Goal: Task Accomplishment & Management: Manage account settings

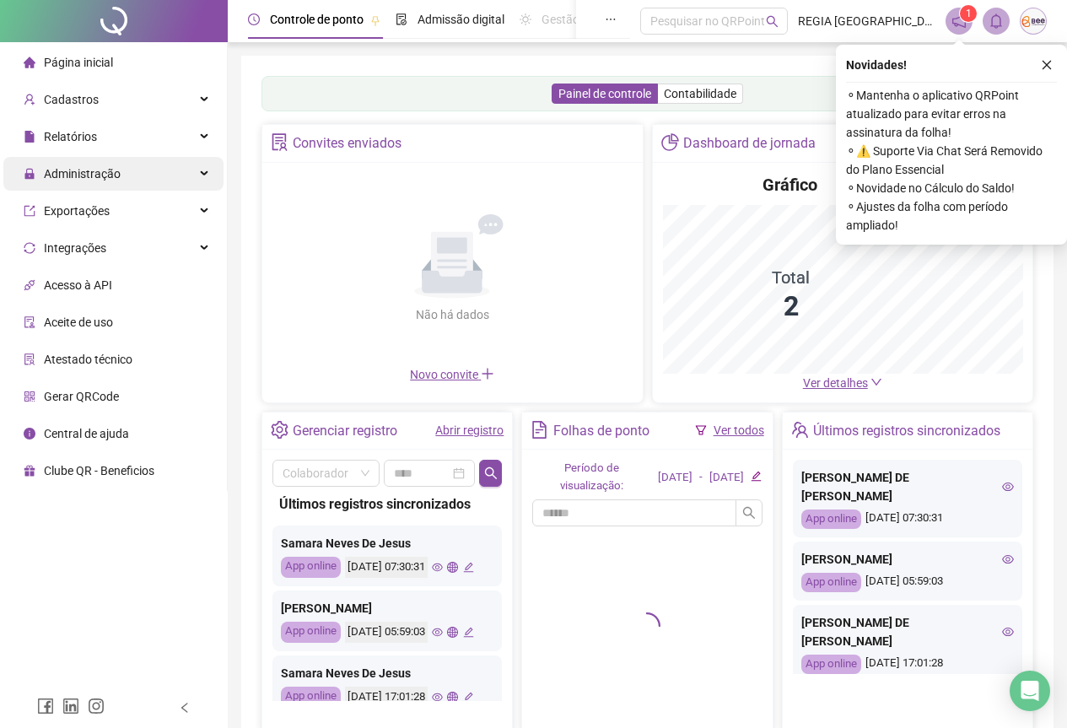
click at [101, 171] on span "Administração" at bounding box center [82, 173] width 77 height 13
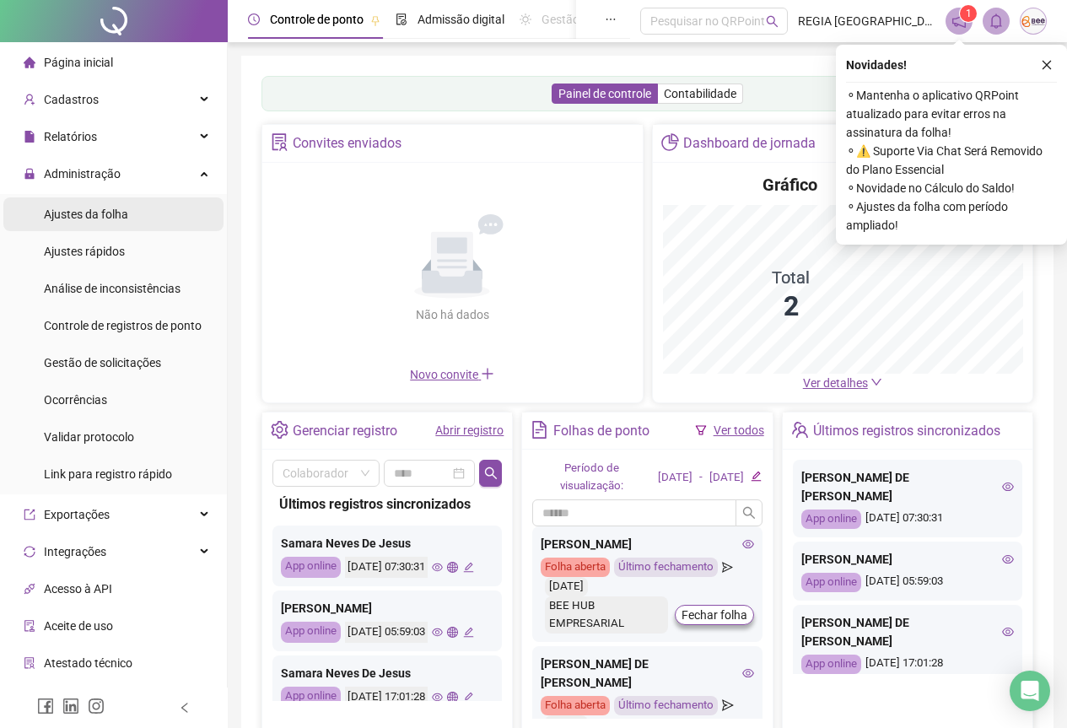
click at [124, 224] on div "Ajustes da folha" at bounding box center [86, 214] width 84 height 34
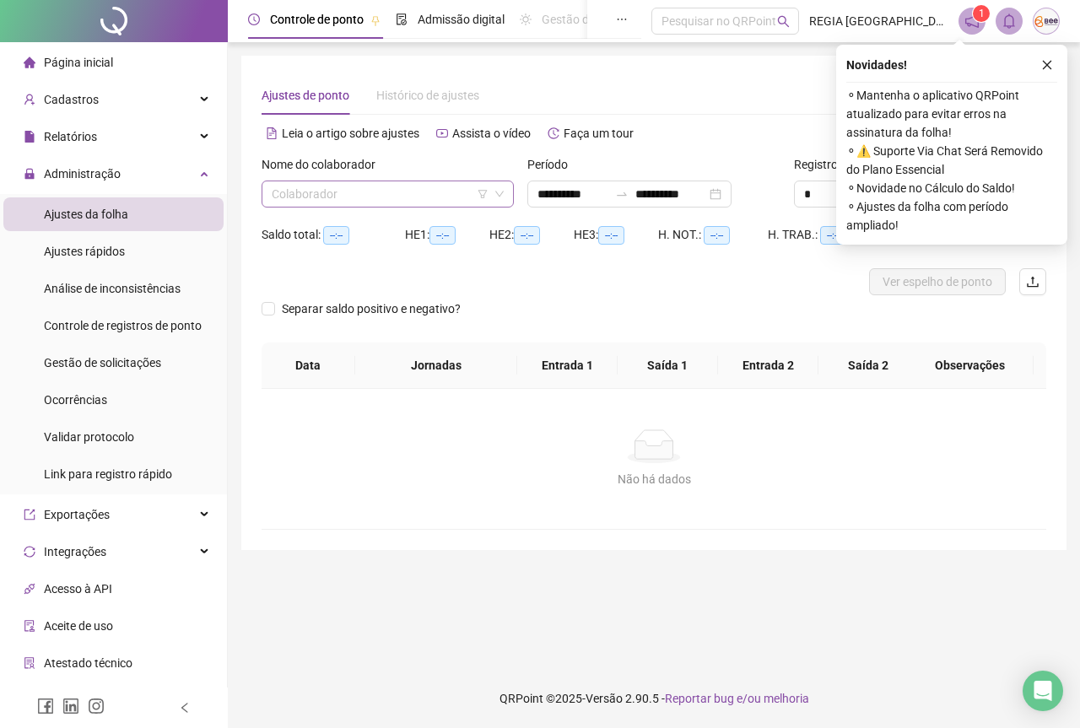
click at [364, 180] on div "Colaborador" at bounding box center [387, 193] width 252 height 27
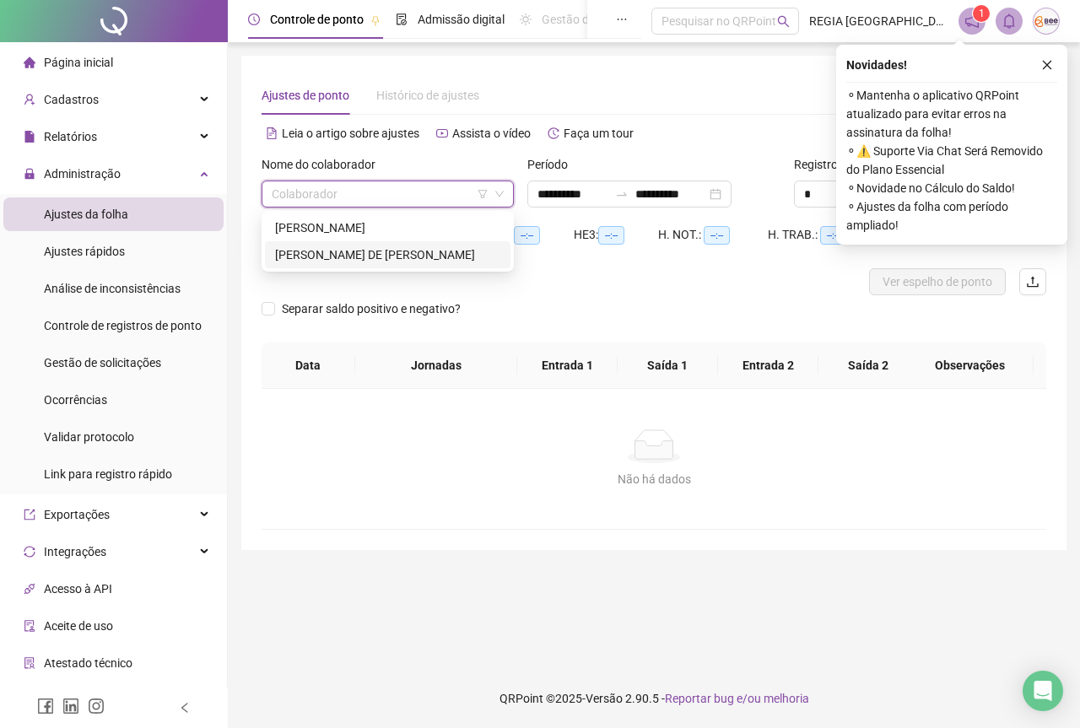
click at [369, 258] on div "SAMARA NEVES DE JESUS" at bounding box center [387, 254] width 225 height 19
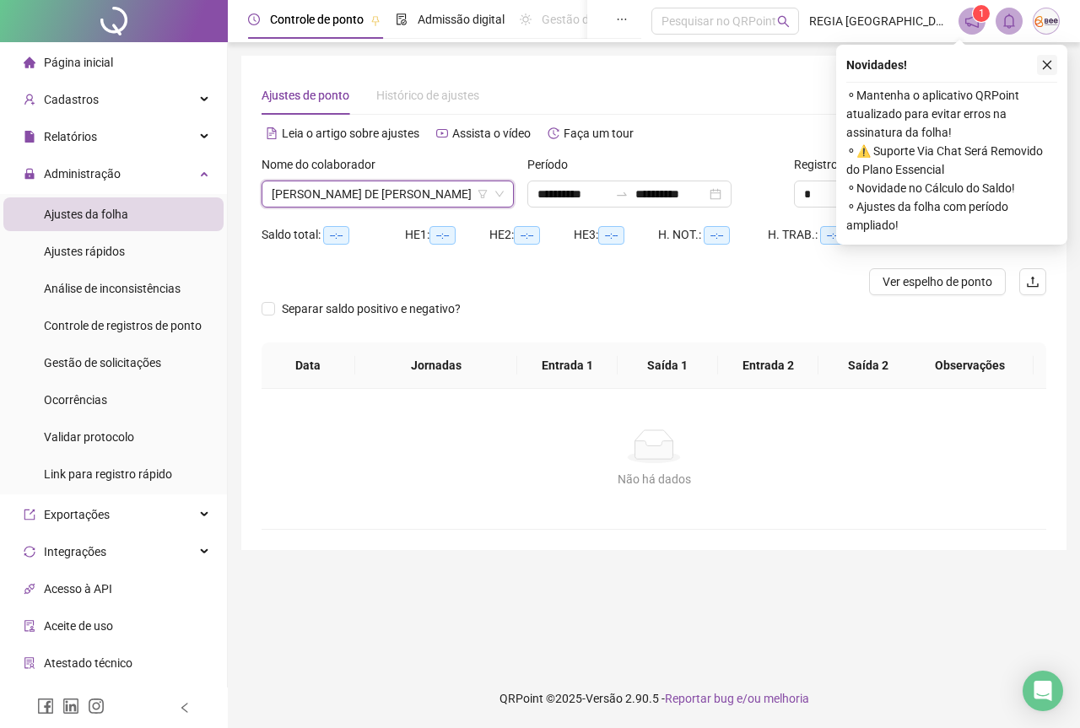
click at [1048, 68] on icon "close" at bounding box center [1047, 65] width 12 height 12
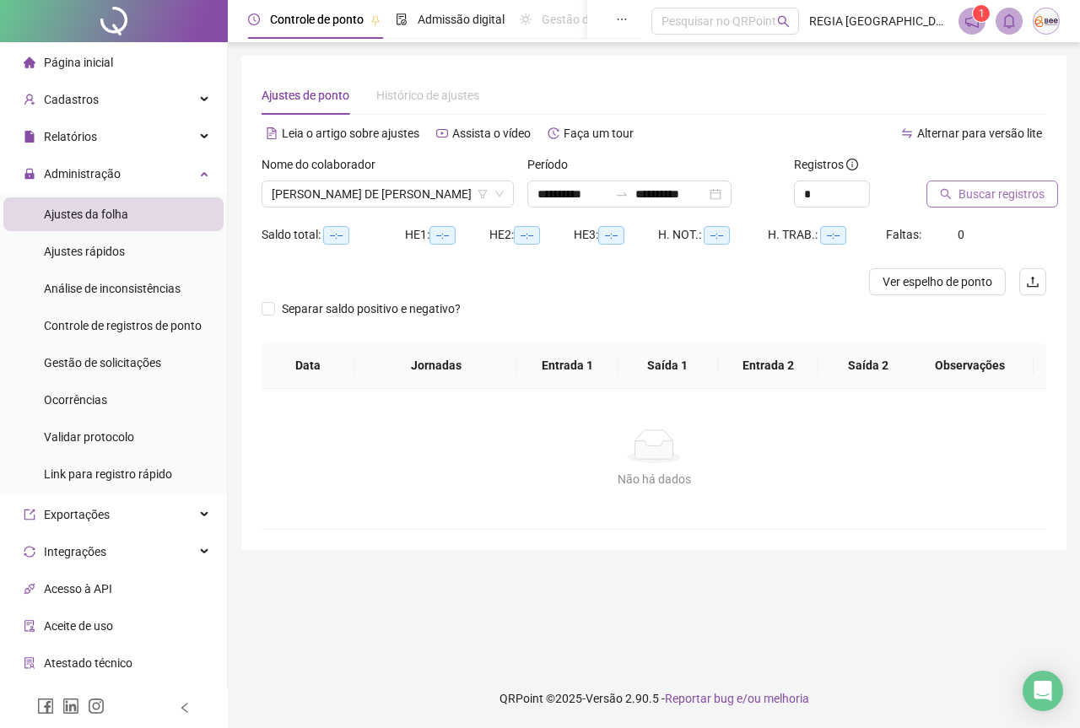
click at [986, 196] on span "Buscar registros" at bounding box center [1001, 194] width 86 height 19
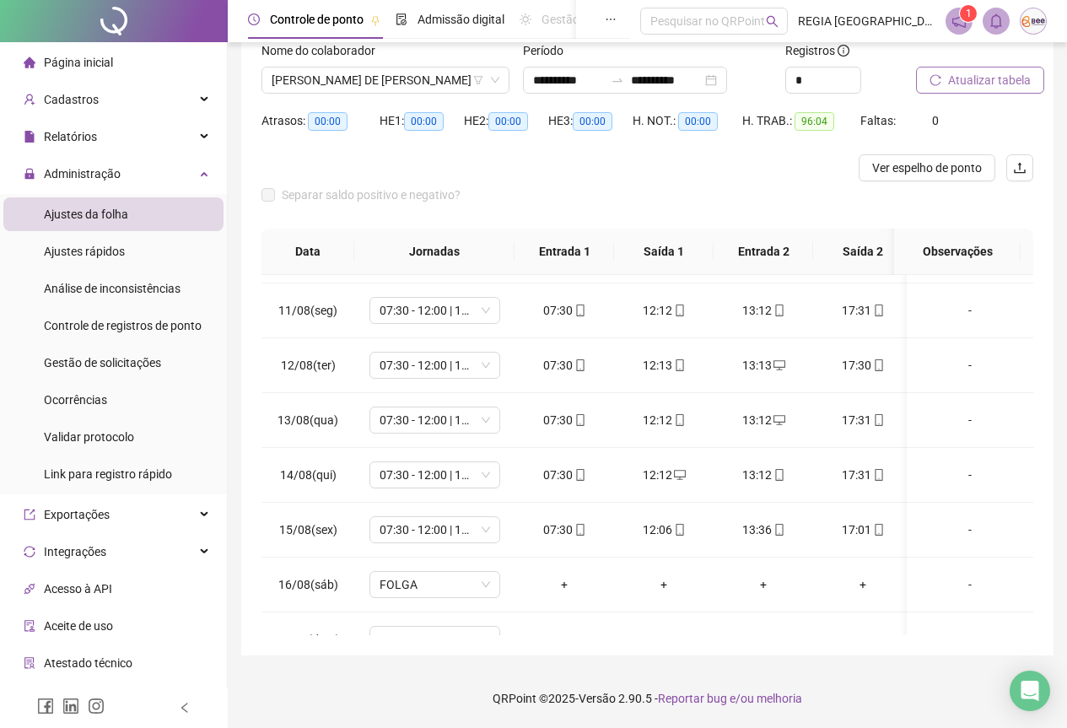
scroll to position [584, 0]
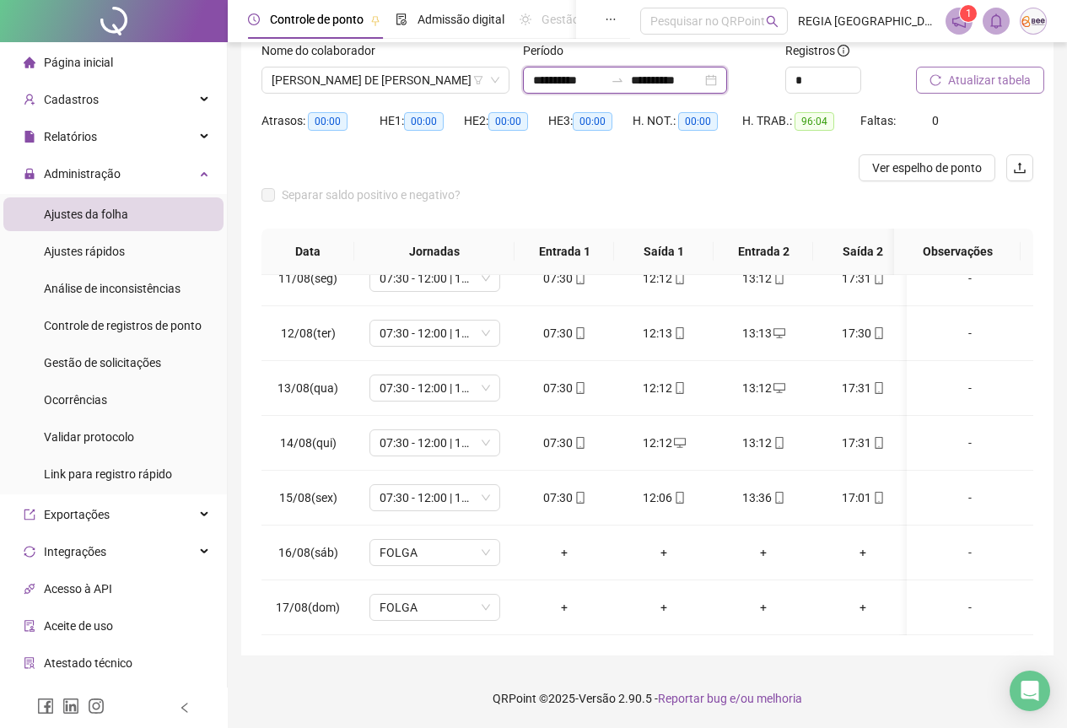
click at [662, 78] on input "**********" at bounding box center [666, 80] width 71 height 19
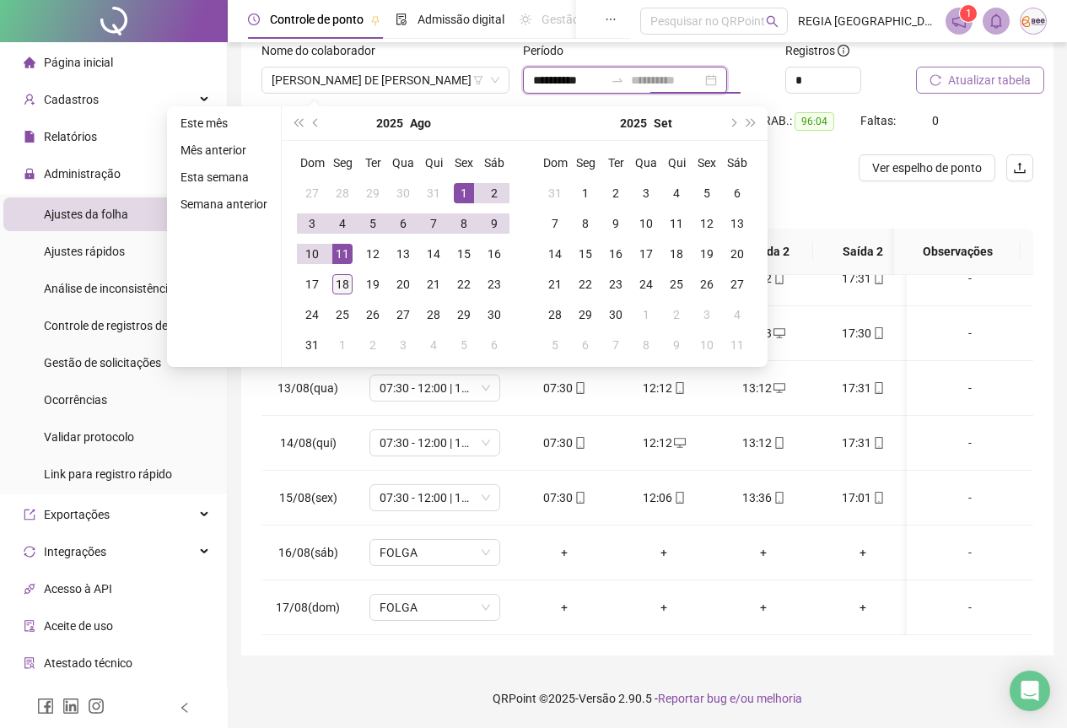
type input "**********"
click at [343, 283] on div "18" at bounding box center [342, 284] width 20 height 20
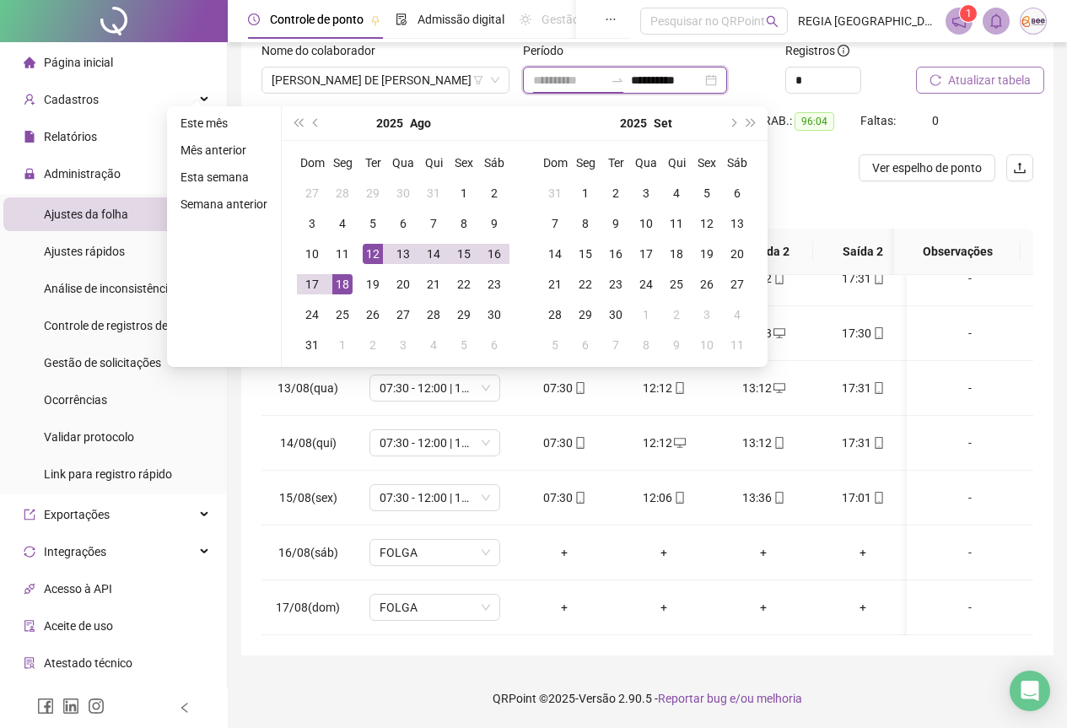
type input "**********"
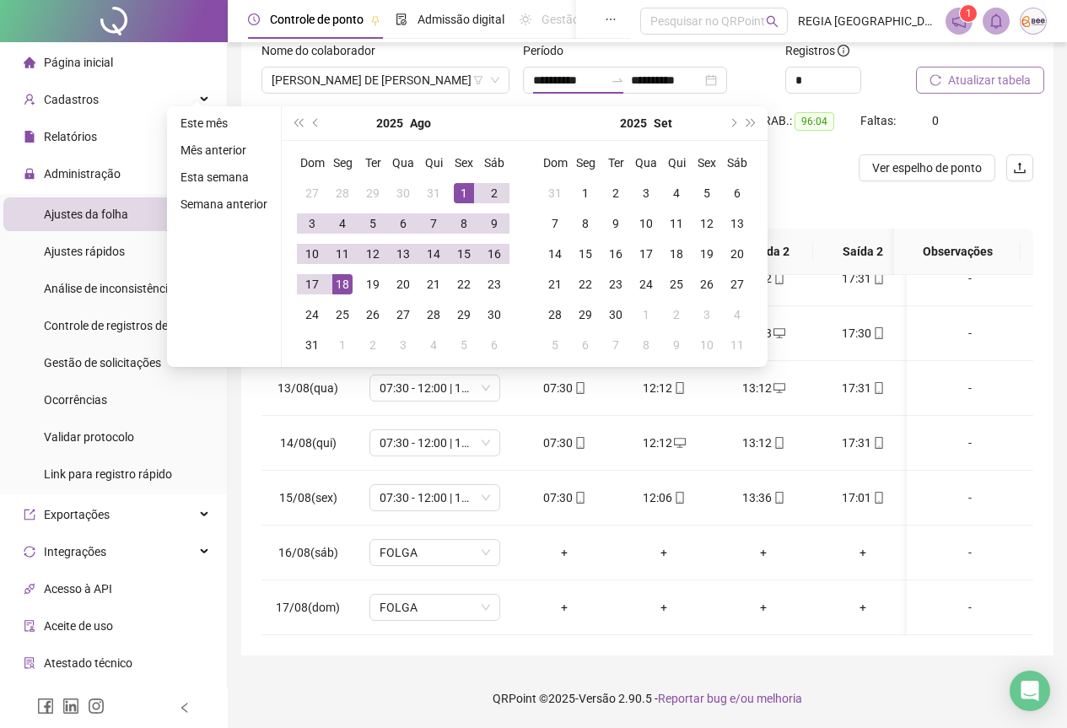
click at [944, 81] on button "Atualizar tabela" at bounding box center [980, 80] width 128 height 27
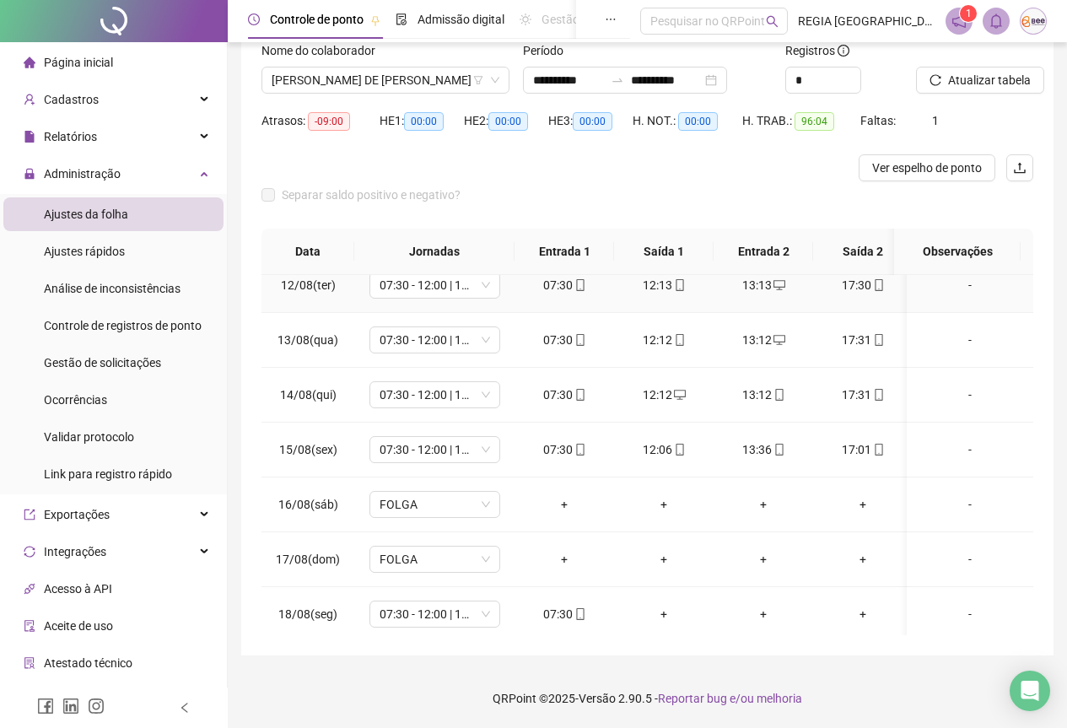
scroll to position [639, 0]
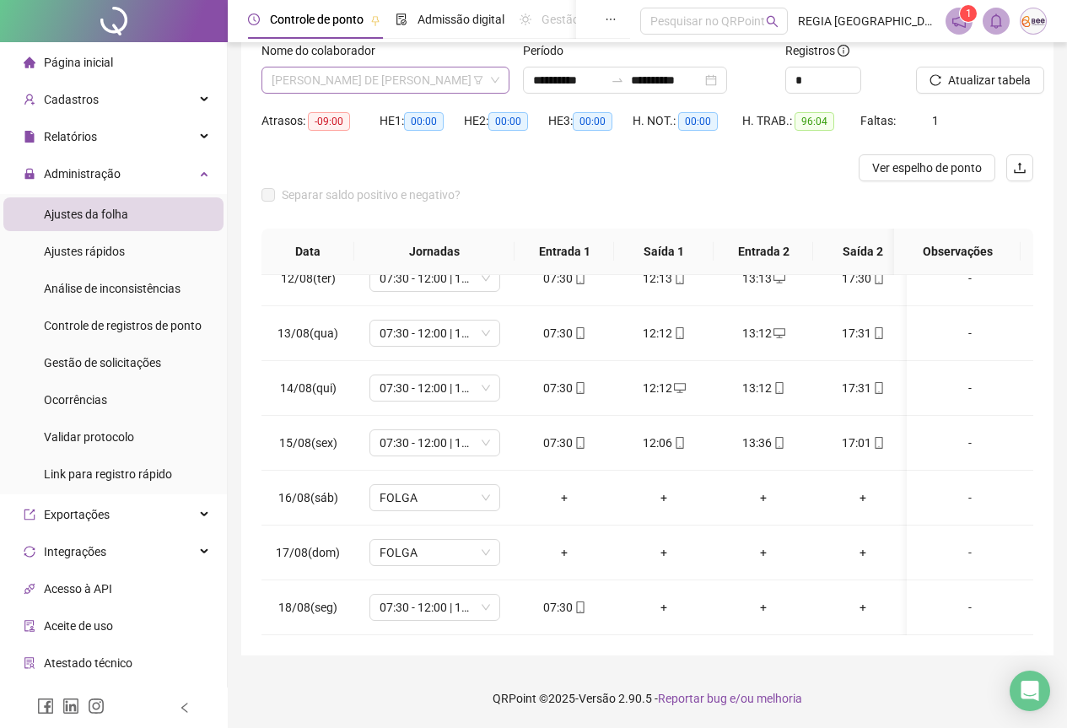
click at [501, 82] on div "SAMARA NEVES DE JESUS" at bounding box center [385, 80] width 248 height 27
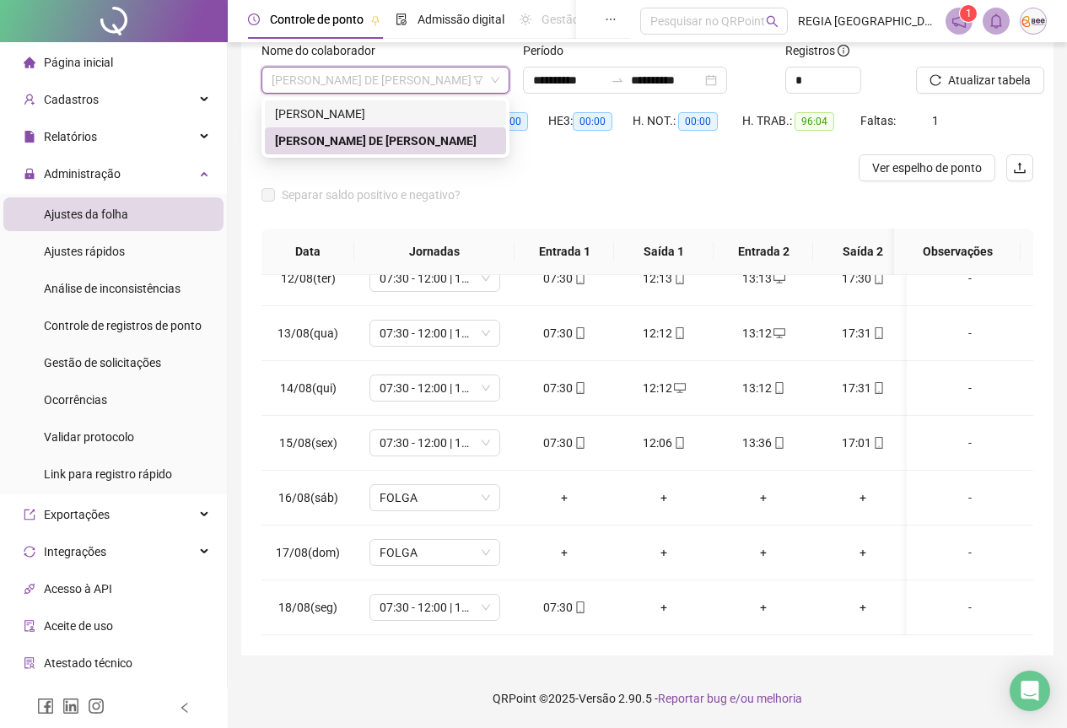
click at [393, 120] on div "DEBORA SOUSA ROCHA" at bounding box center [385, 114] width 221 height 19
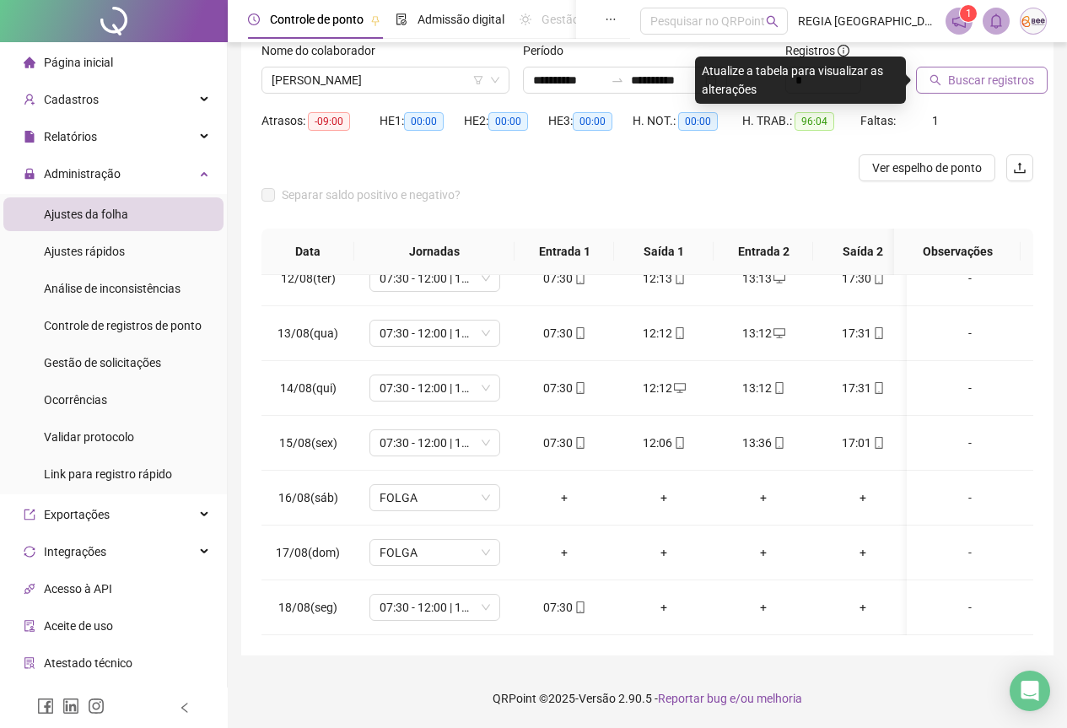
click at [999, 84] on span "Buscar registros" at bounding box center [991, 80] width 86 height 19
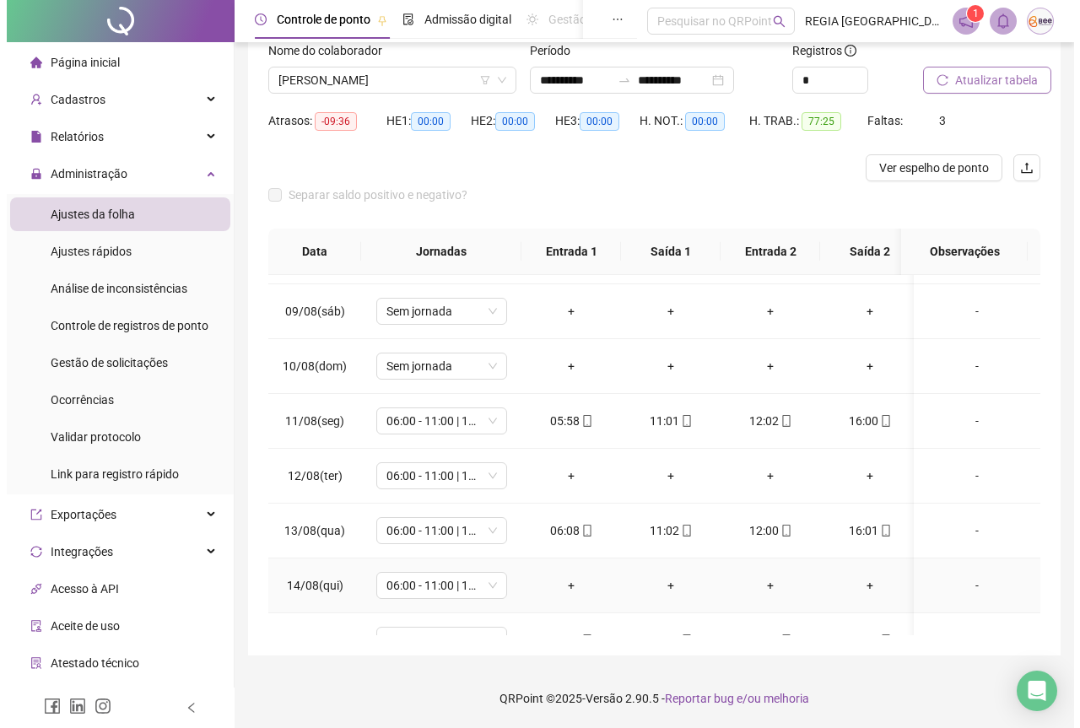
scroll to position [302, 0]
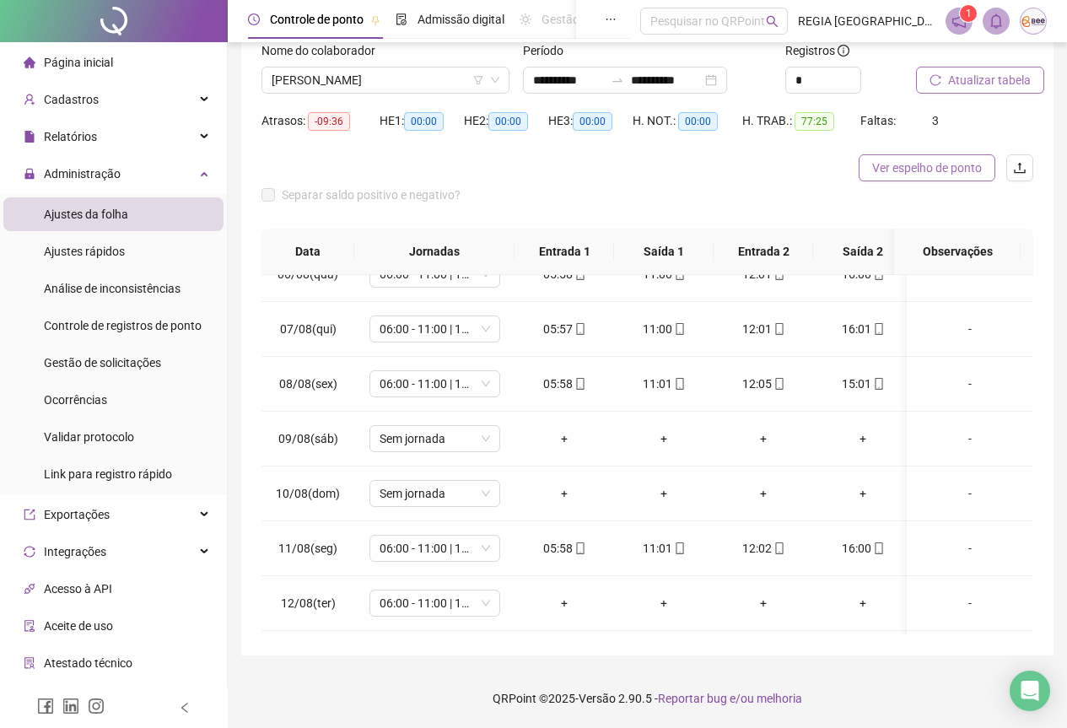
click at [898, 164] on span "Ver espelho de ponto" at bounding box center [927, 168] width 110 height 19
click at [1037, 23] on img at bounding box center [1033, 20] width 25 height 25
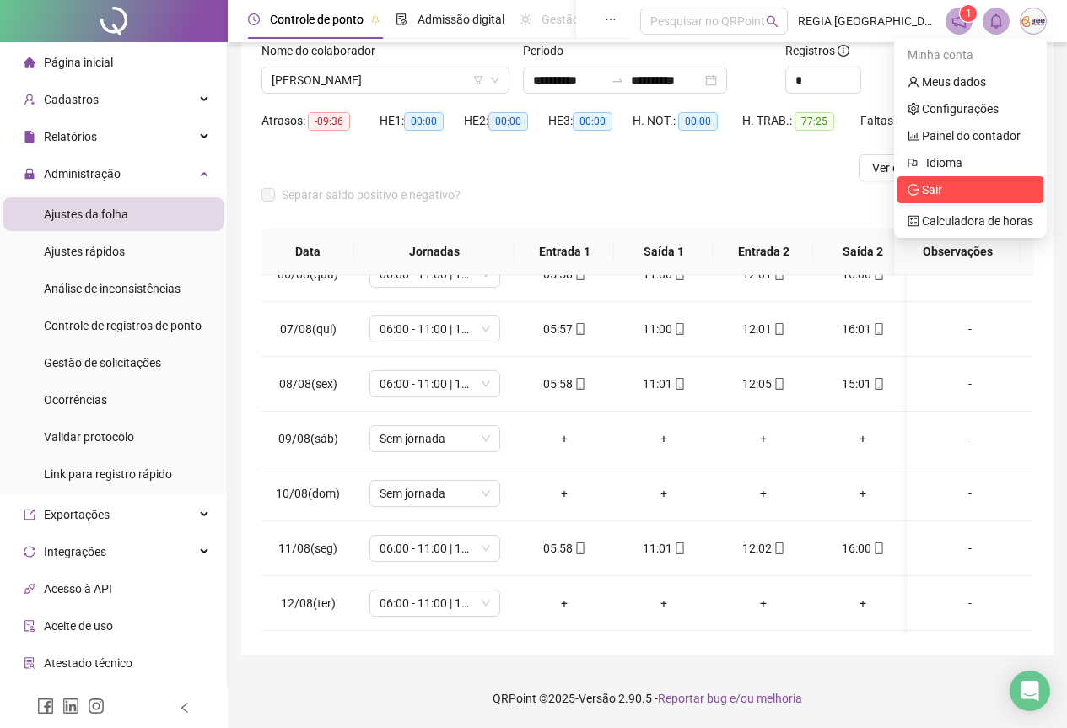
click at [908, 190] on li "Sair" at bounding box center [970, 189] width 146 height 27
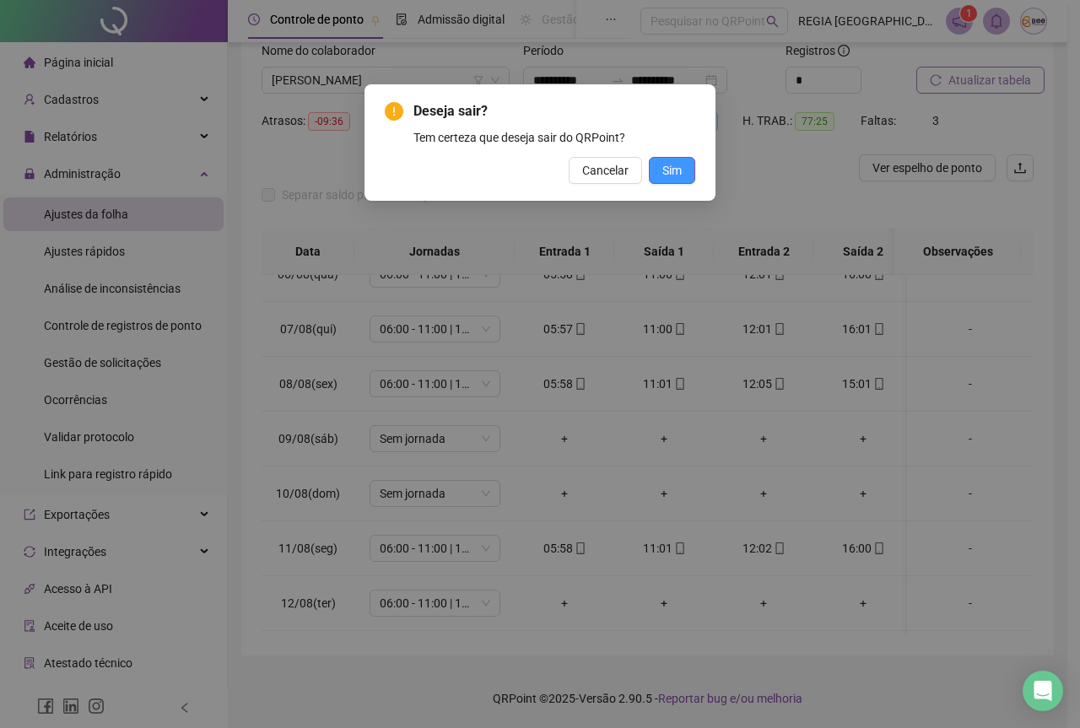
click at [659, 175] on button "Sim" at bounding box center [672, 170] width 46 height 27
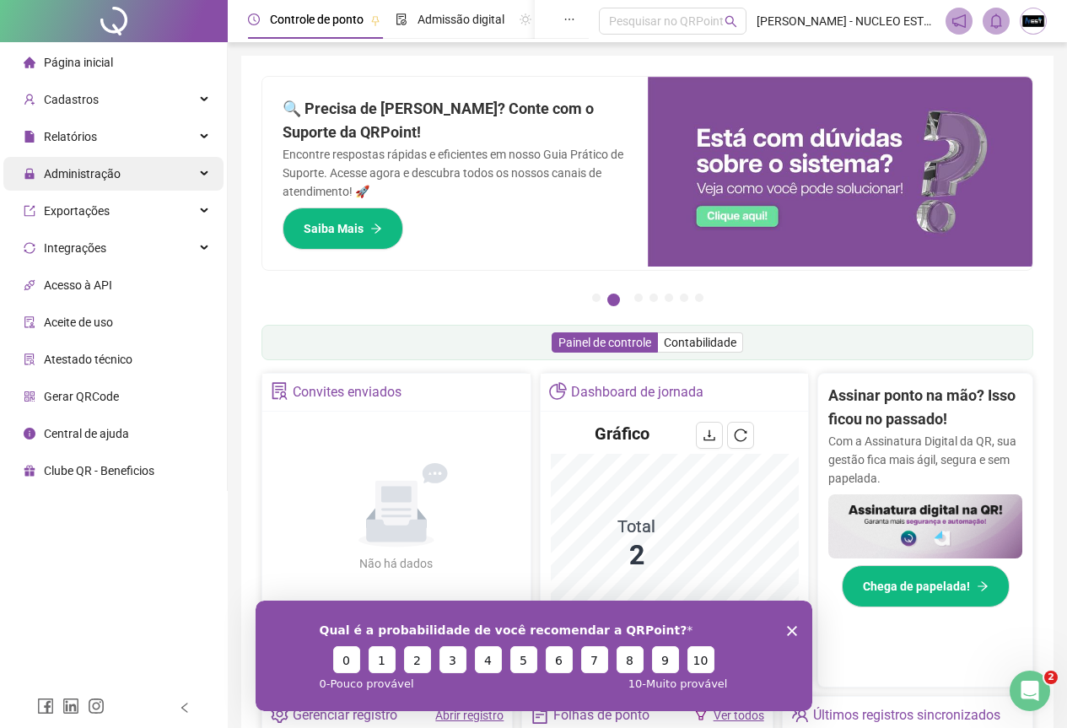
click at [97, 173] on span "Administração" at bounding box center [82, 173] width 77 height 13
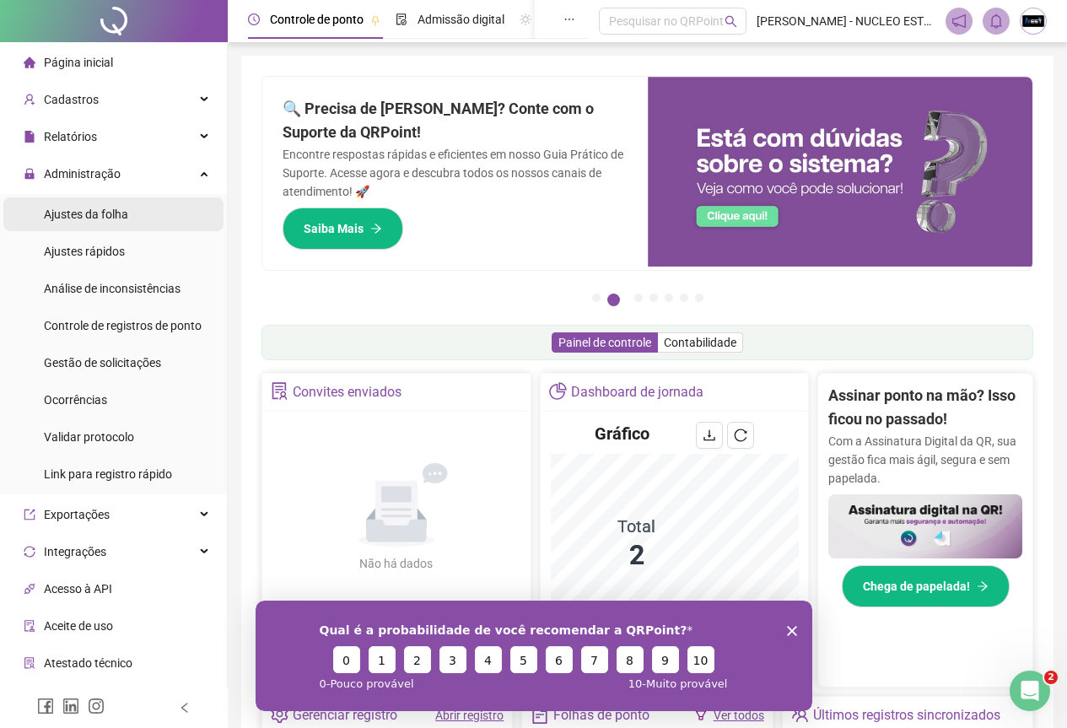
click at [115, 218] on span "Ajustes da folha" at bounding box center [86, 213] width 84 height 13
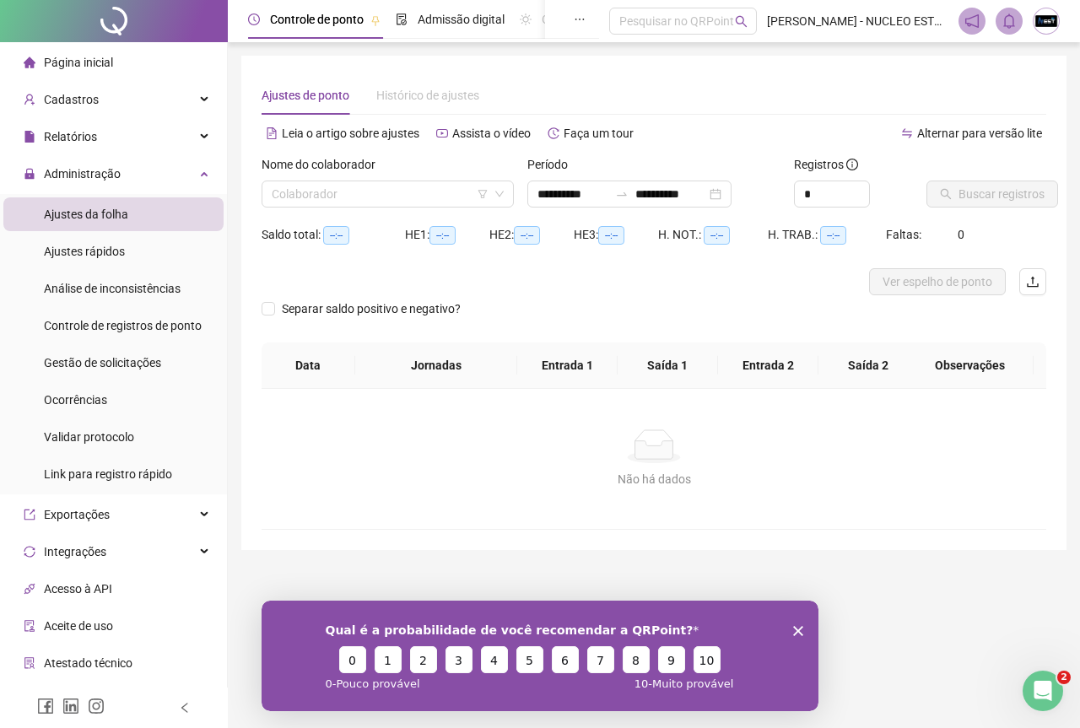
type input "**********"
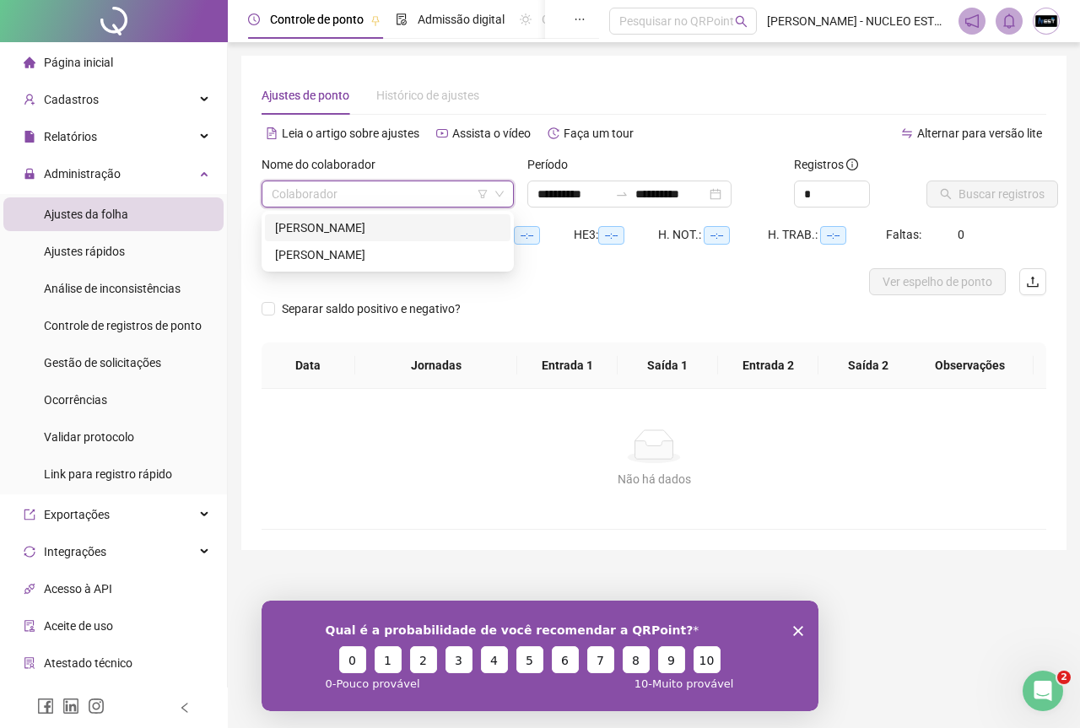
click at [391, 203] on input "search" at bounding box center [380, 193] width 217 height 25
click at [374, 256] on div "[PERSON_NAME]" at bounding box center [387, 254] width 225 height 19
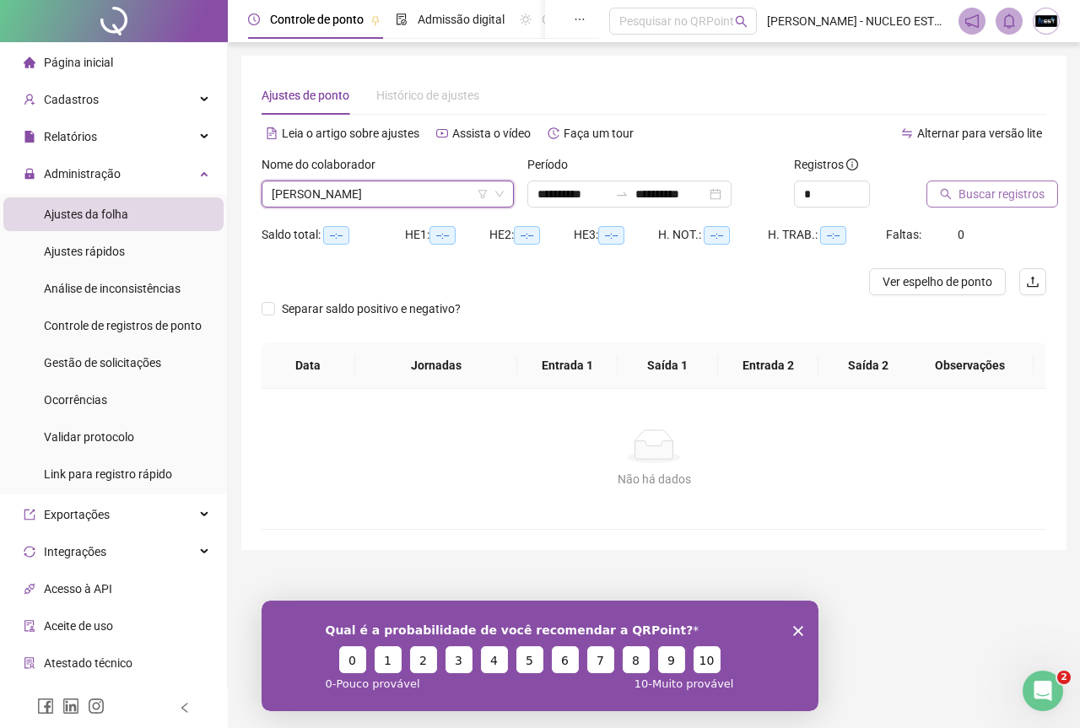
click at [958, 194] on span "Buscar registros" at bounding box center [1001, 194] width 86 height 19
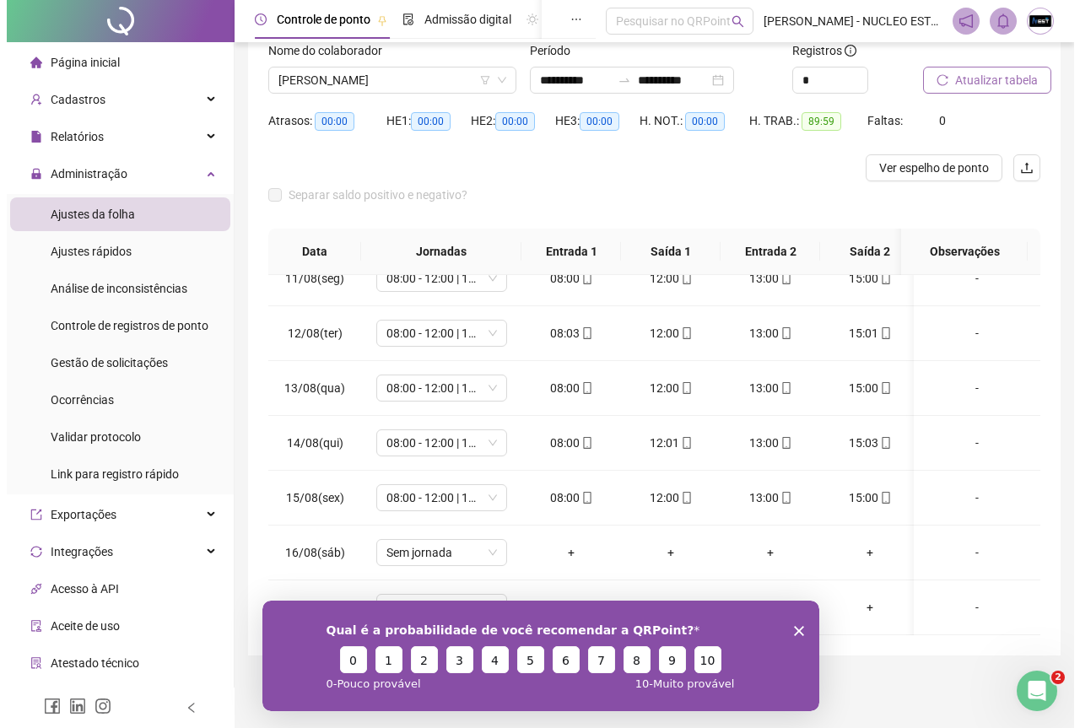
scroll to position [913, 0]
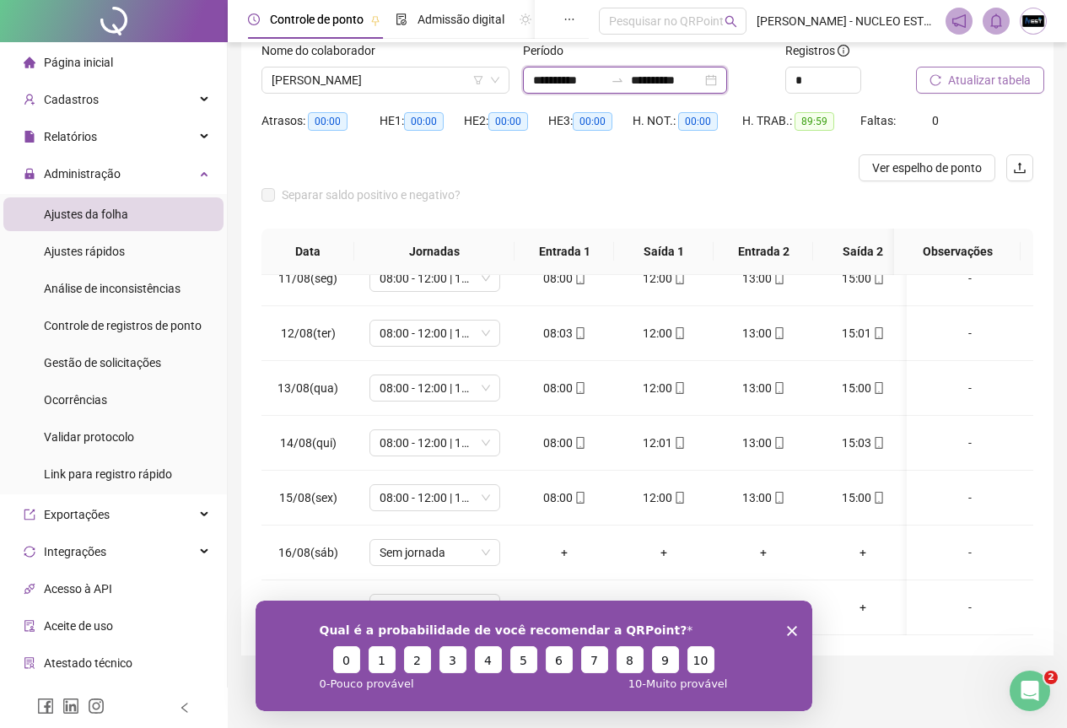
click at [570, 84] on input "**********" at bounding box center [568, 80] width 71 height 19
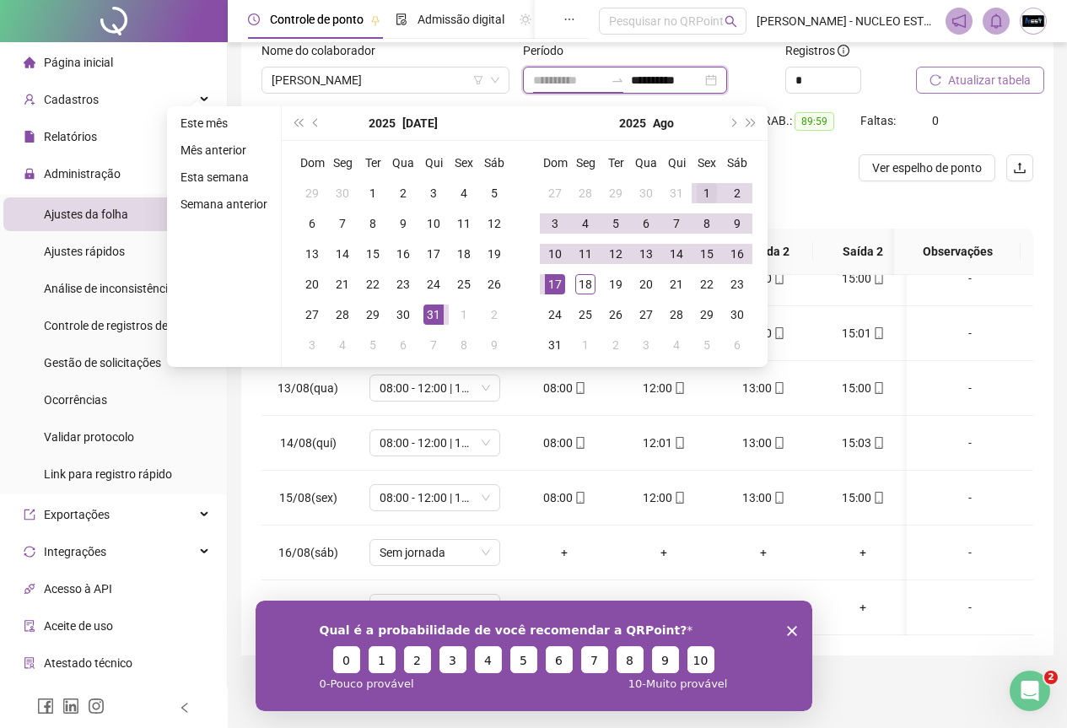
type input "**********"
click at [692, 191] on td "1" at bounding box center [707, 193] width 30 height 30
type input "**********"
click at [576, 288] on div "18" at bounding box center [585, 284] width 20 height 20
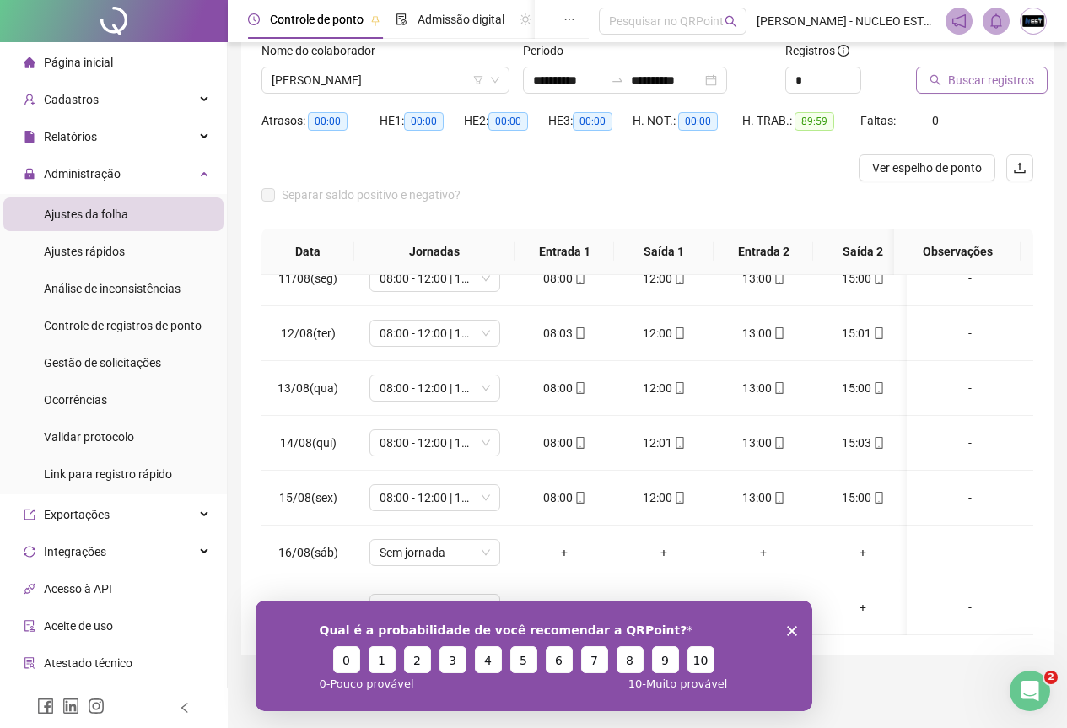
click at [945, 79] on button "Buscar registros" at bounding box center [982, 80] width 132 height 27
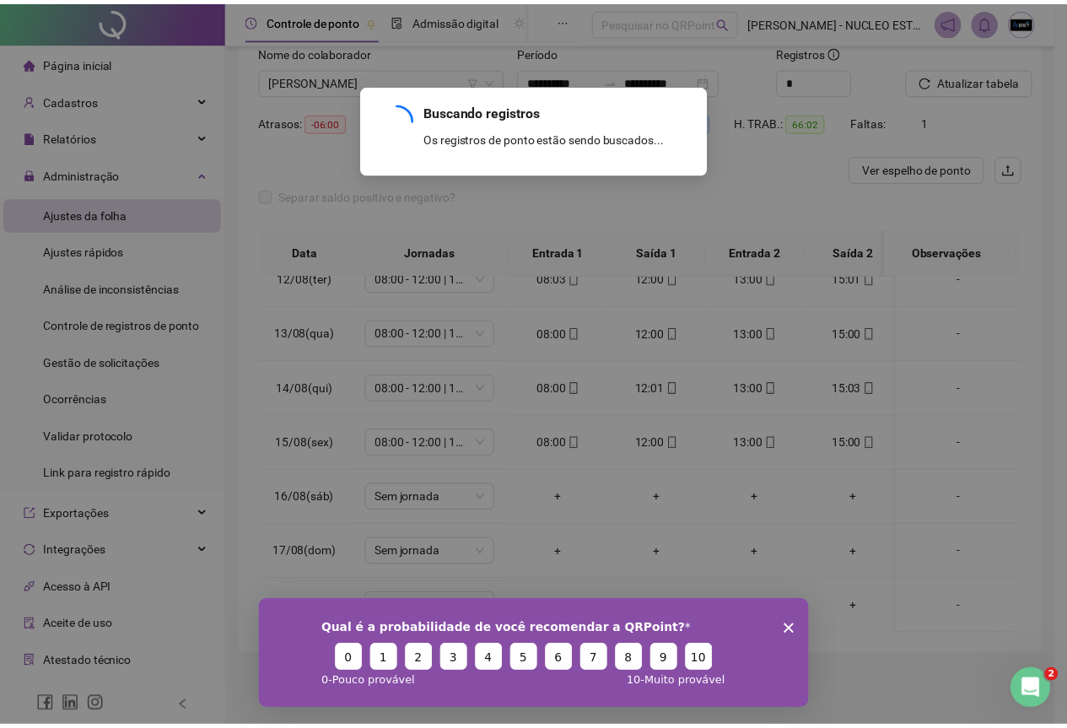
scroll to position [639, 0]
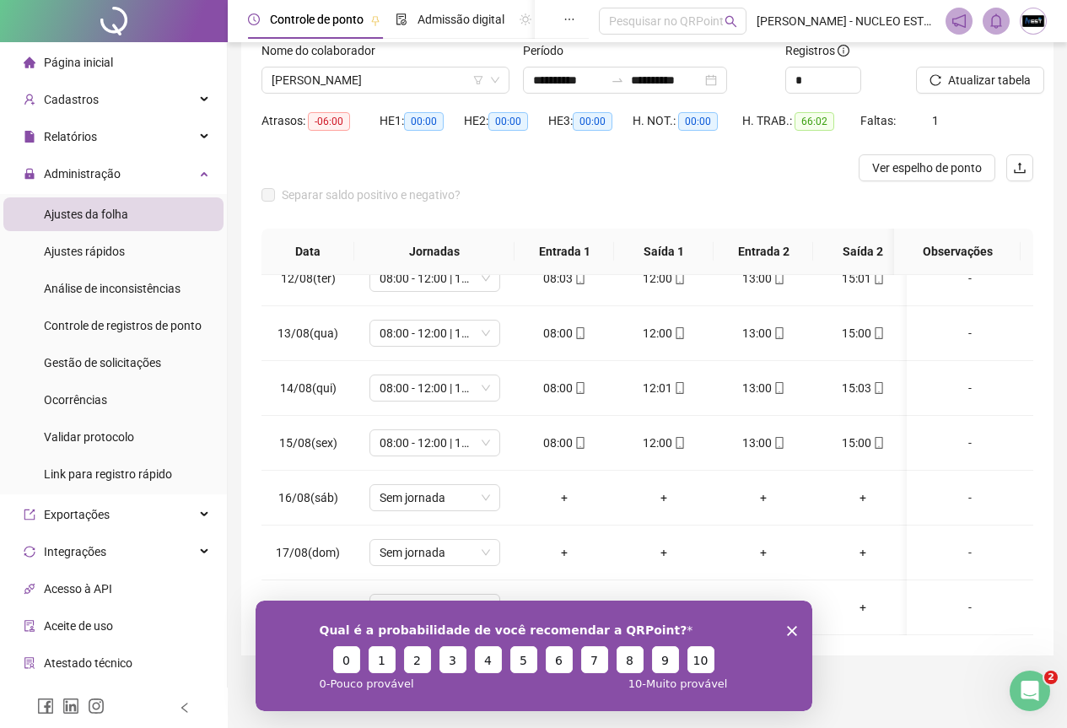
click at [787, 627] on polygon "Encerrar pesquisa" at bounding box center [791, 630] width 10 height 10
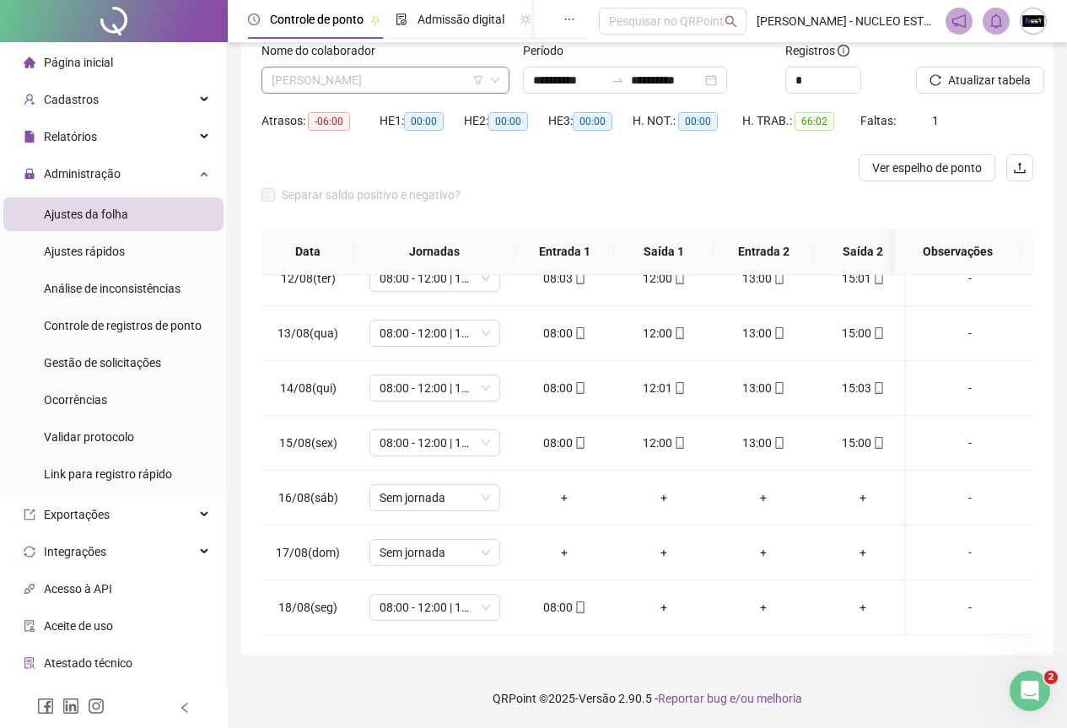
click at [476, 87] on span "[PERSON_NAME]" at bounding box center [386, 79] width 228 height 25
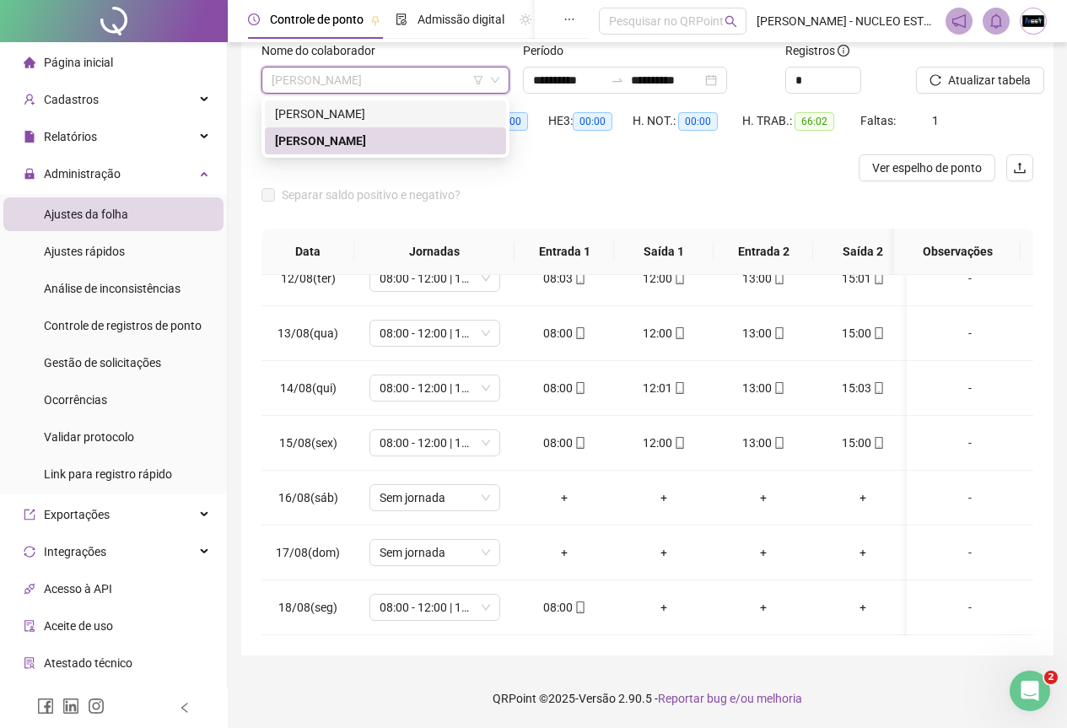
click at [455, 116] on div "[PERSON_NAME]" at bounding box center [385, 114] width 221 height 19
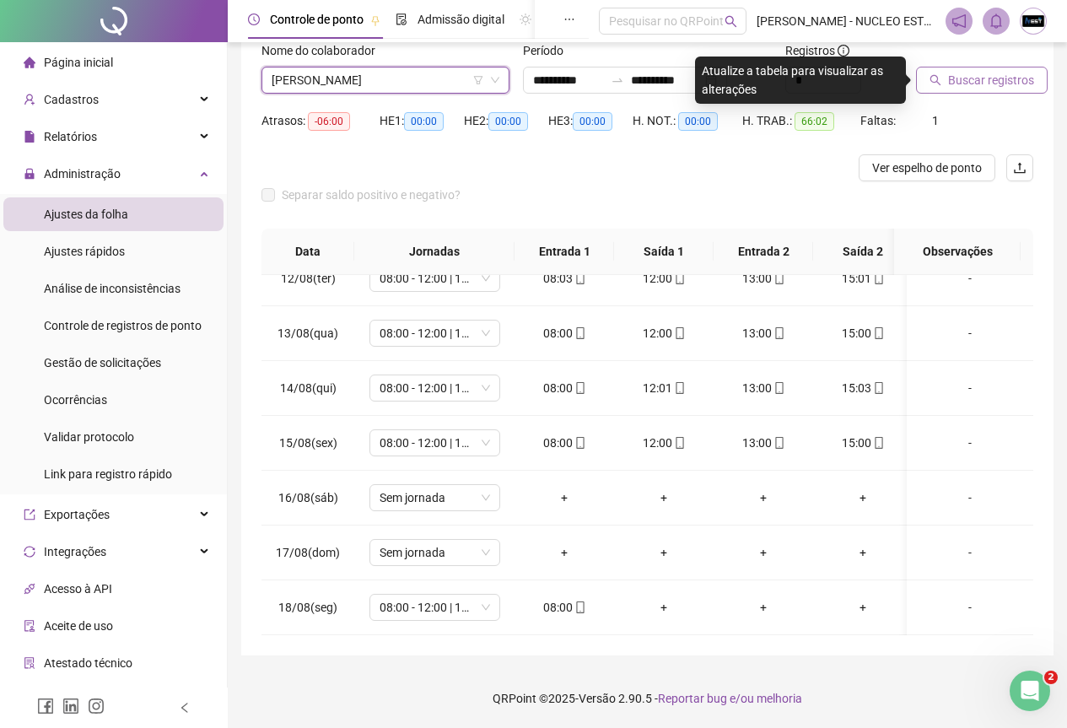
click at [949, 79] on span "Buscar registros" at bounding box center [991, 80] width 86 height 19
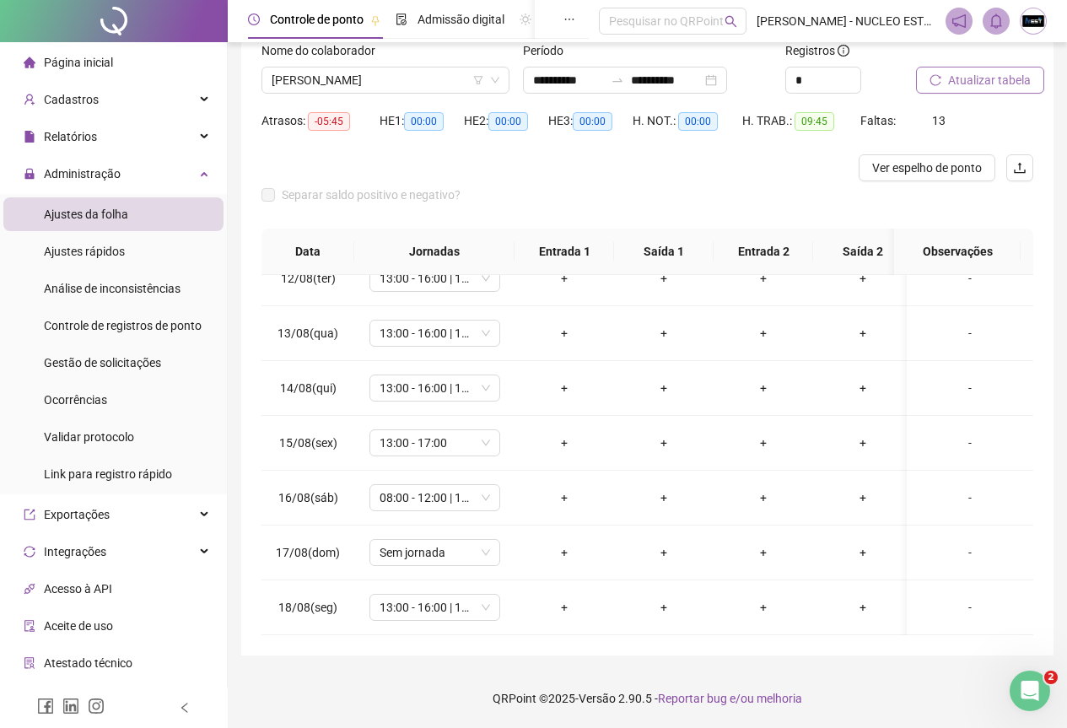
click at [1037, 24] on img at bounding box center [1033, 20] width 25 height 25
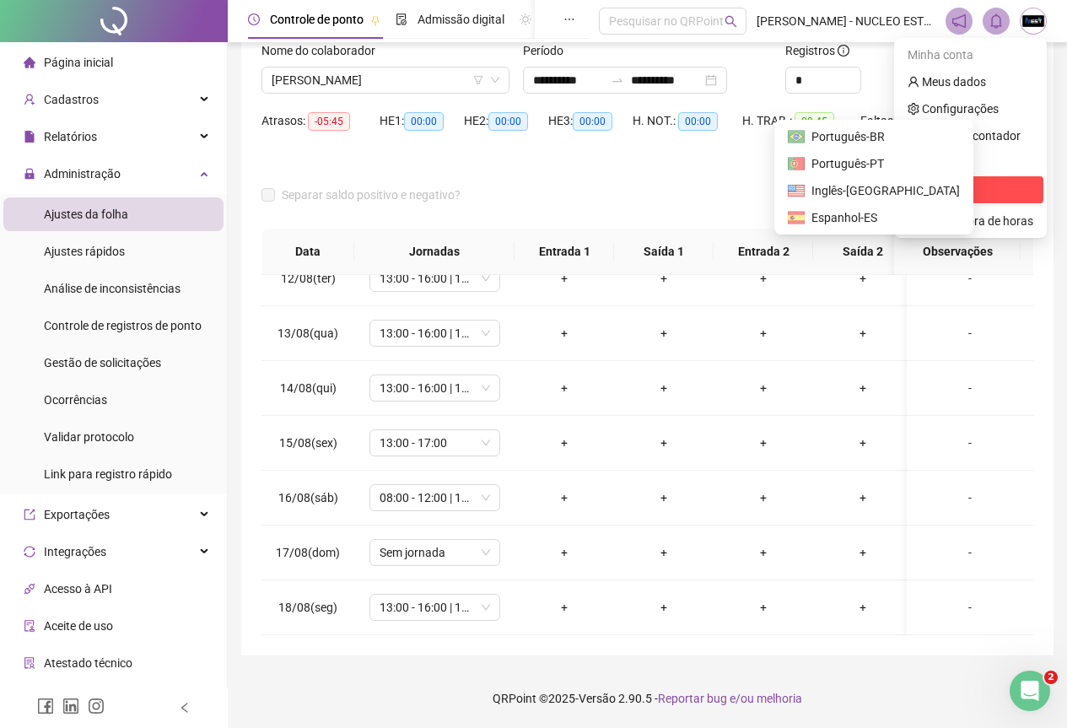
click at [923, 185] on span "Sair" at bounding box center [925, 189] width 35 height 13
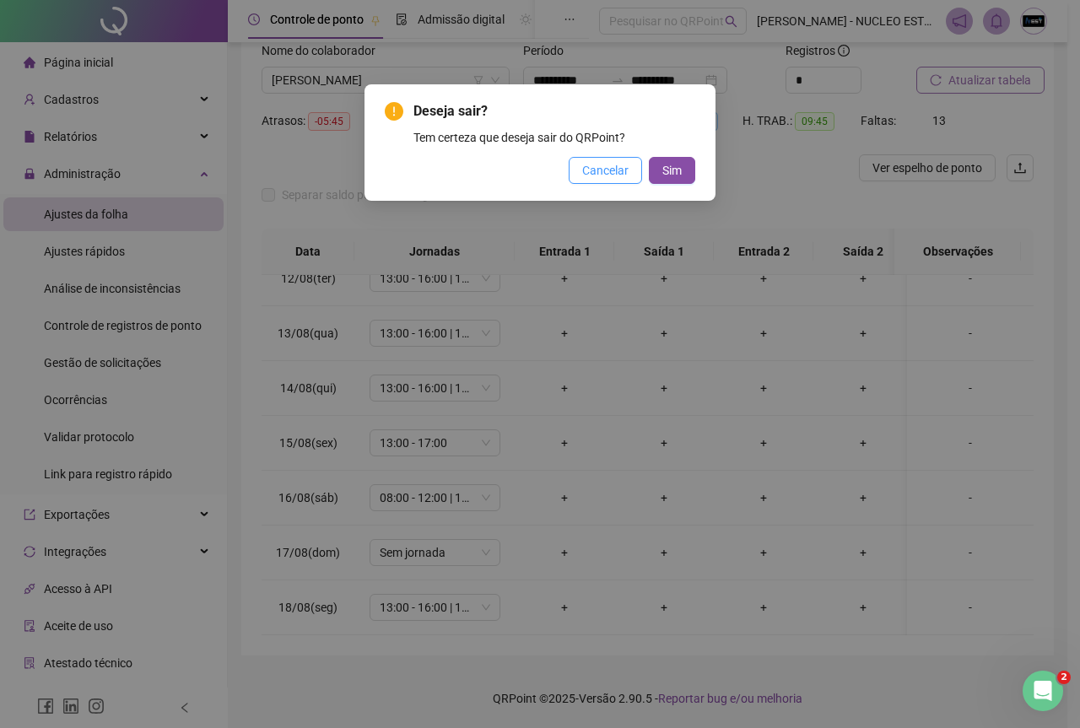
click at [593, 169] on span "Cancelar" at bounding box center [605, 170] width 46 height 19
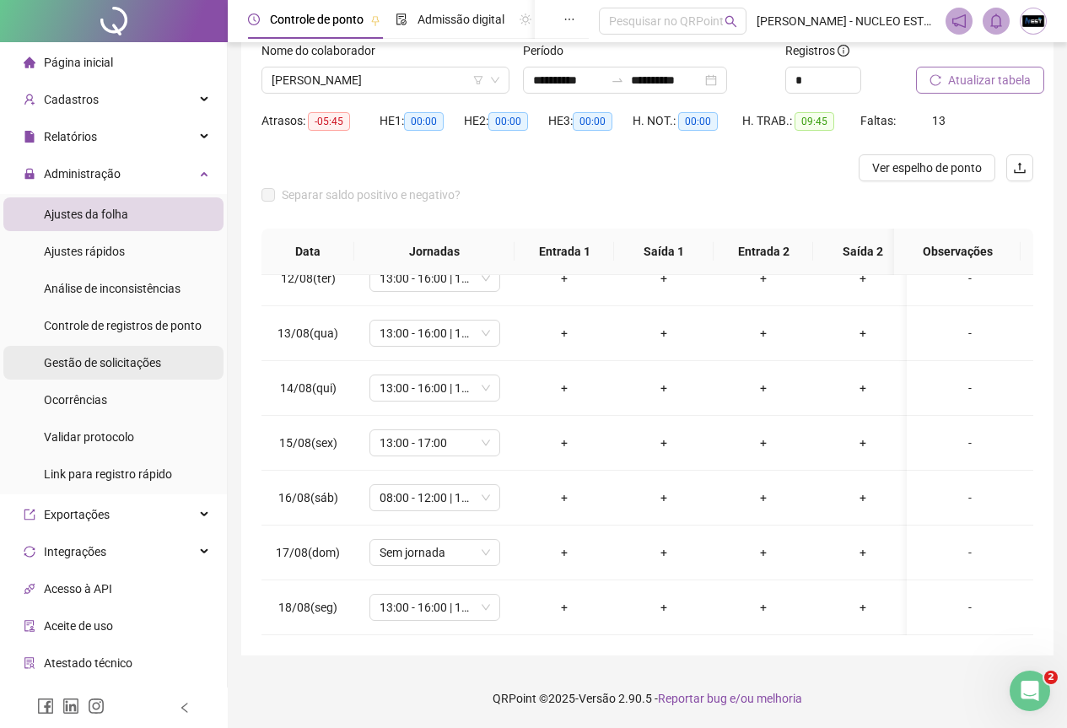
click at [109, 366] on span "Gestão de solicitações" at bounding box center [102, 362] width 117 height 13
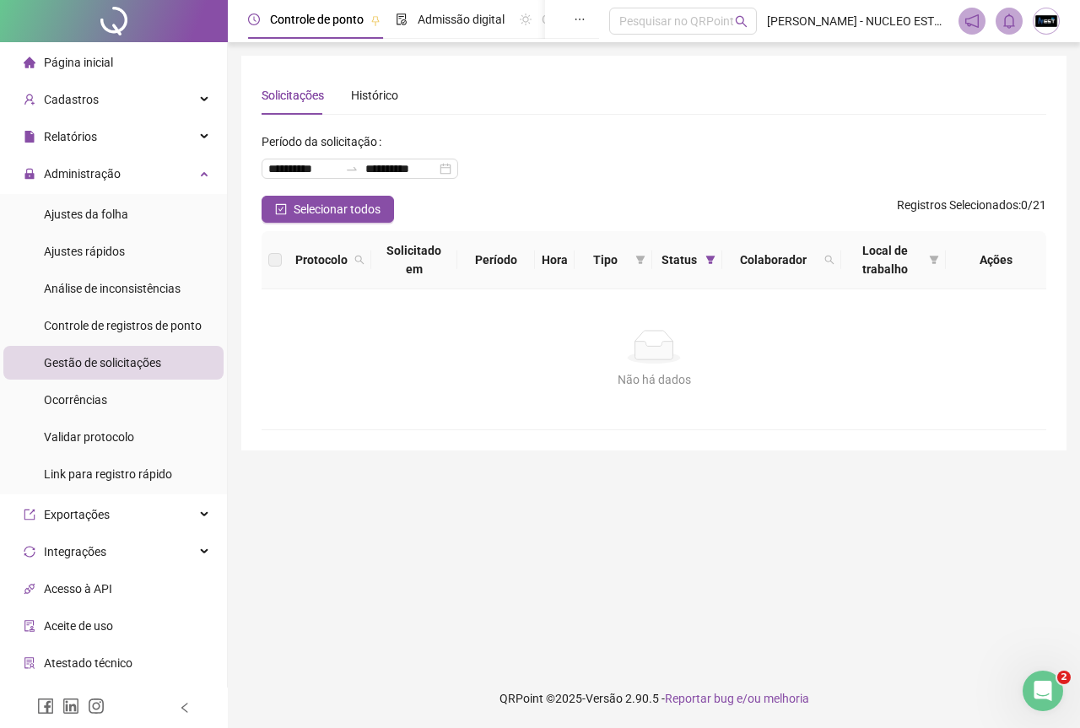
click at [1048, 35] on header "Controle de ponto Admissão digital Gestão de férias Painel do DP Folha de pagam…" at bounding box center [654, 21] width 852 height 42
click at [1042, 27] on img at bounding box center [1045, 20] width 25 height 25
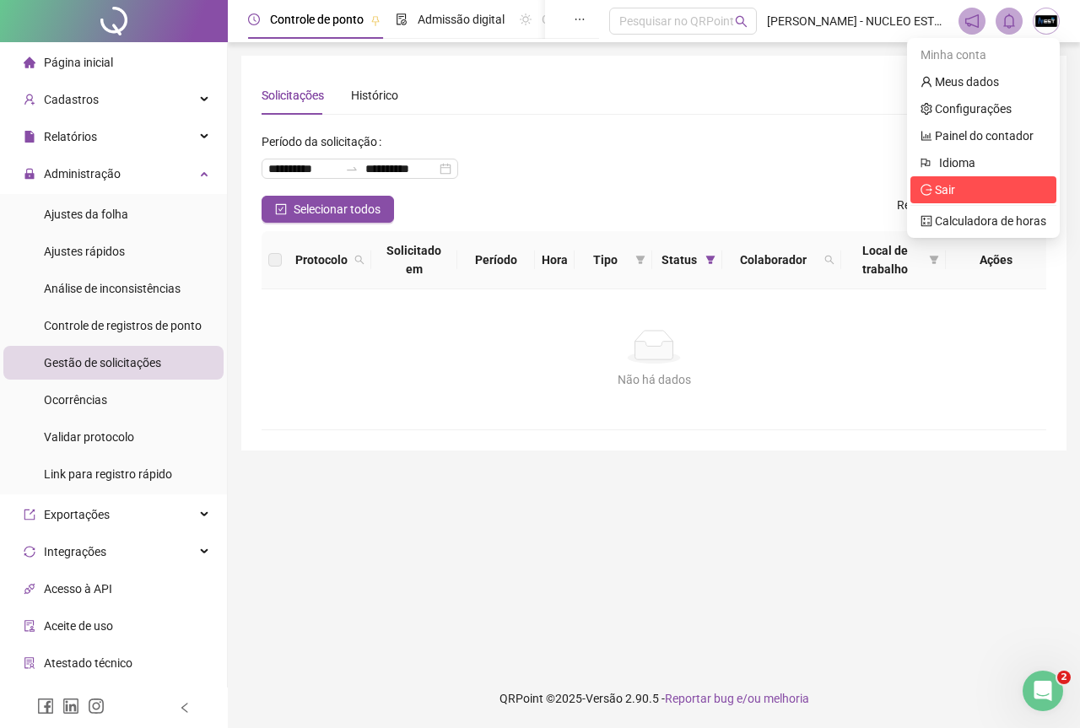
click at [951, 194] on span "Sair" at bounding box center [945, 189] width 20 height 13
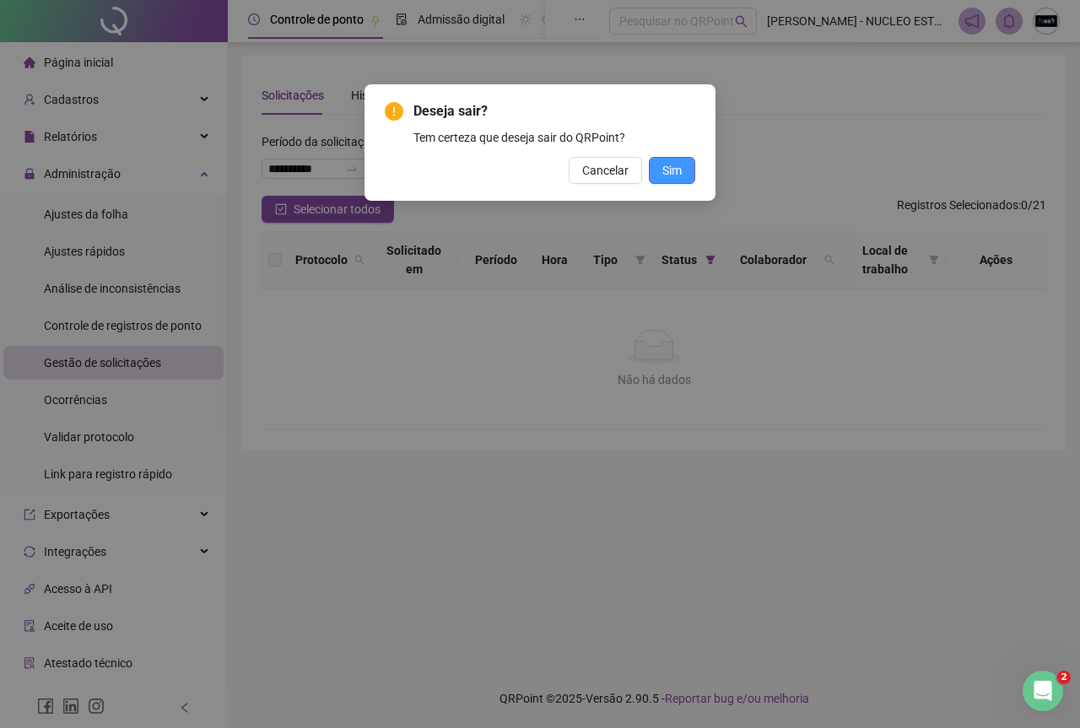
click at [660, 167] on button "Sim" at bounding box center [672, 170] width 46 height 27
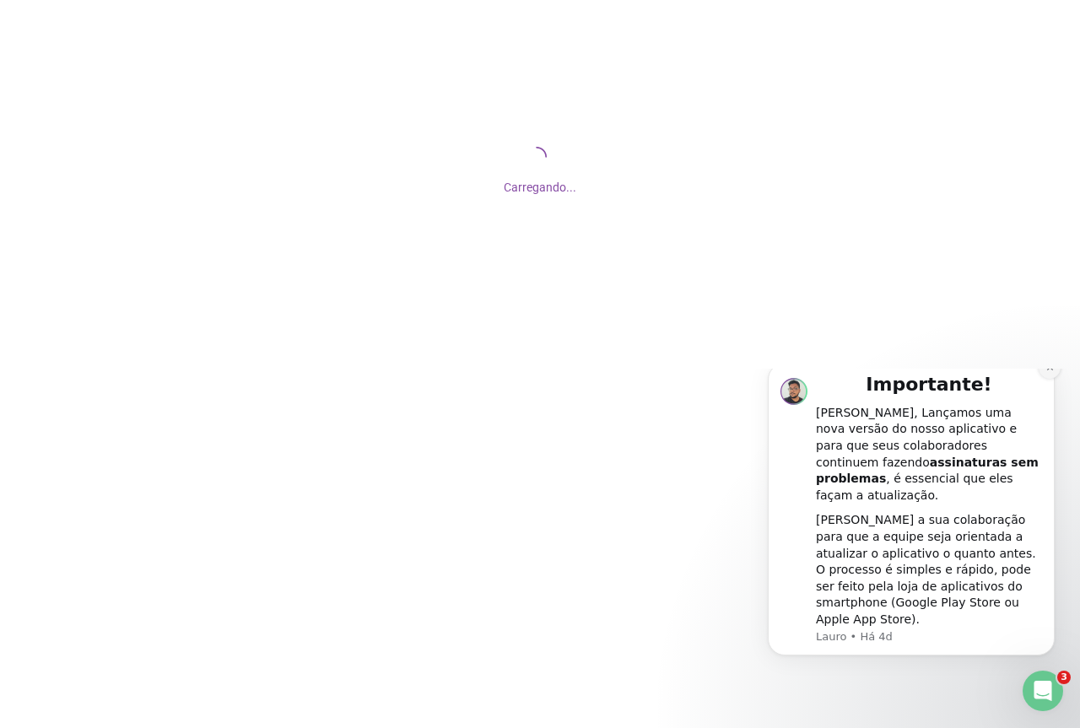
click at [1049, 372] on icon "Dismiss notification" at bounding box center [1049, 367] width 9 height 9
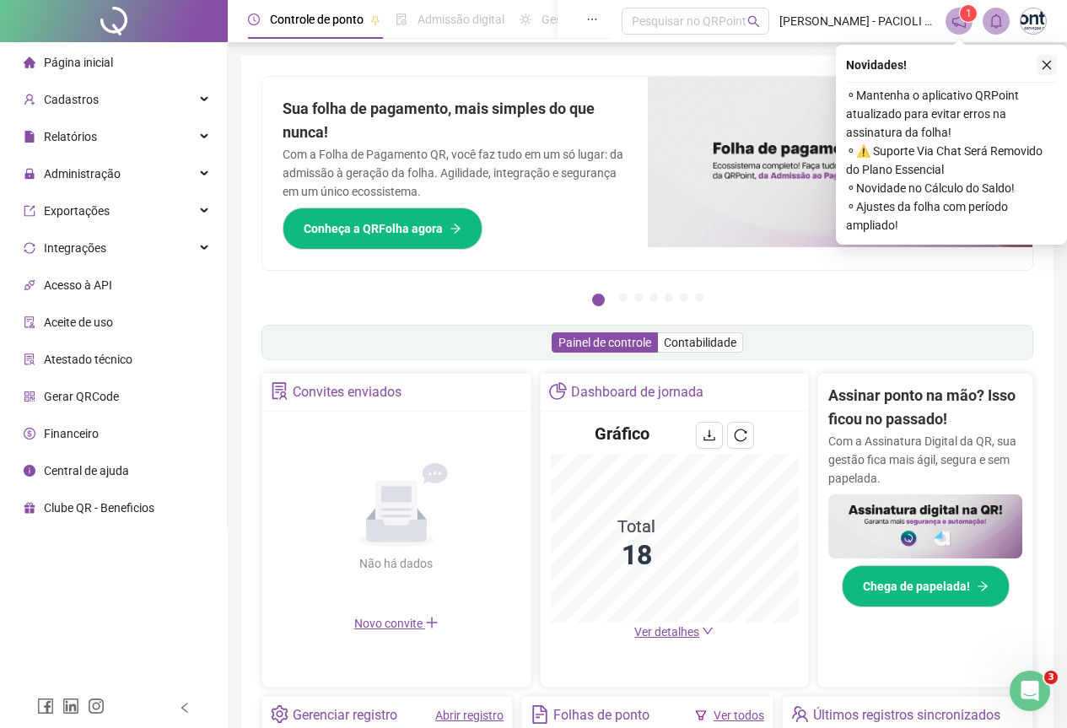
click at [1042, 67] on icon "close" at bounding box center [1047, 65] width 12 height 12
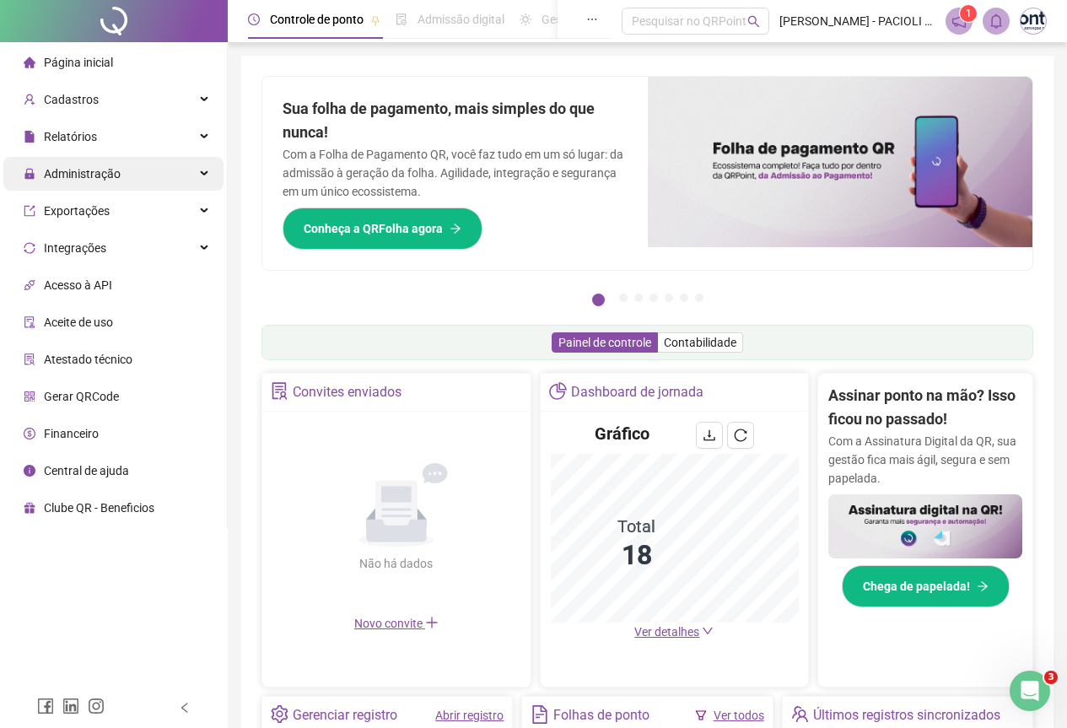
click at [106, 171] on span "Administração" at bounding box center [82, 173] width 77 height 13
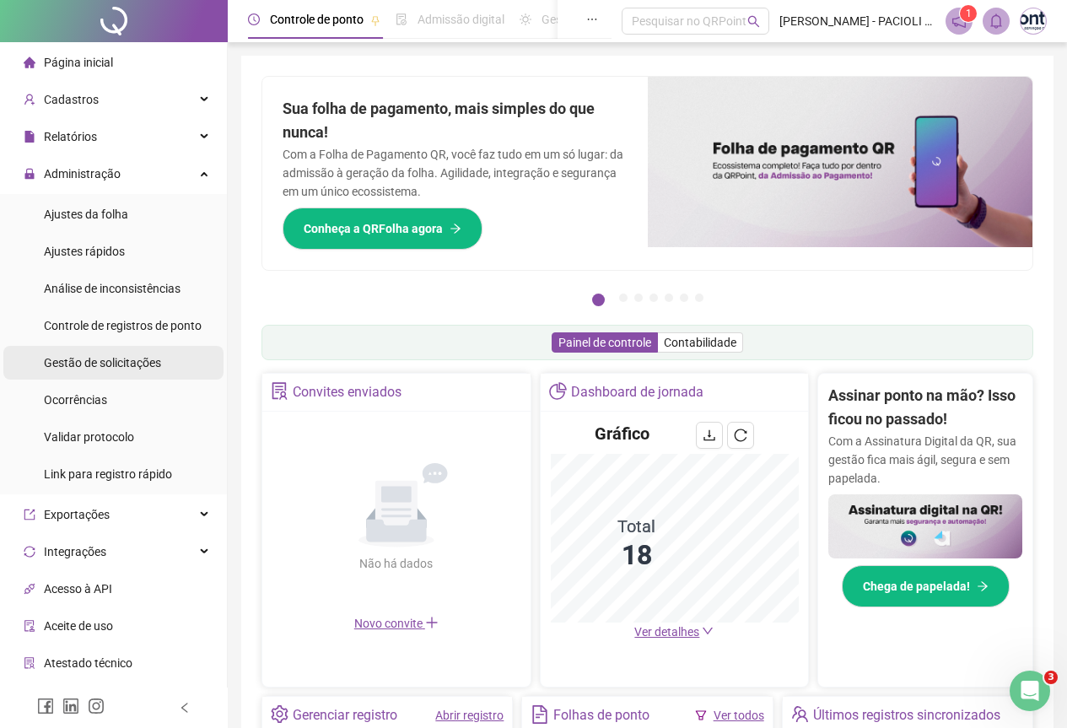
click at [121, 358] on span "Gestão de solicitações" at bounding box center [102, 362] width 117 height 13
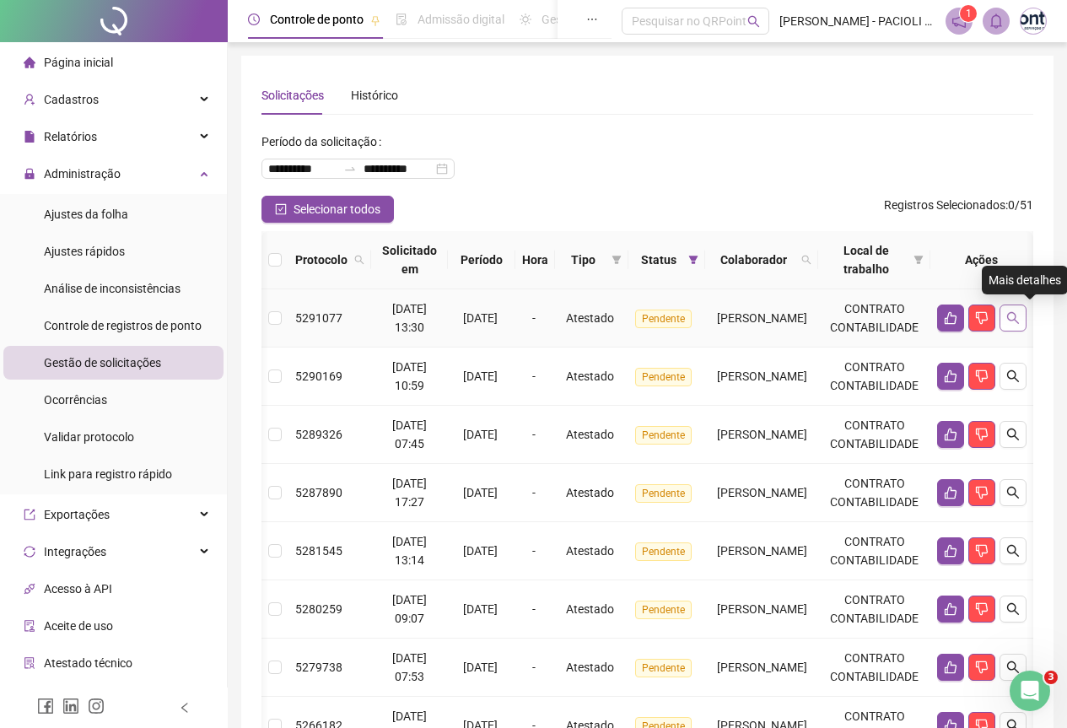
click at [1020, 317] on icon "search" at bounding box center [1012, 317] width 13 height 13
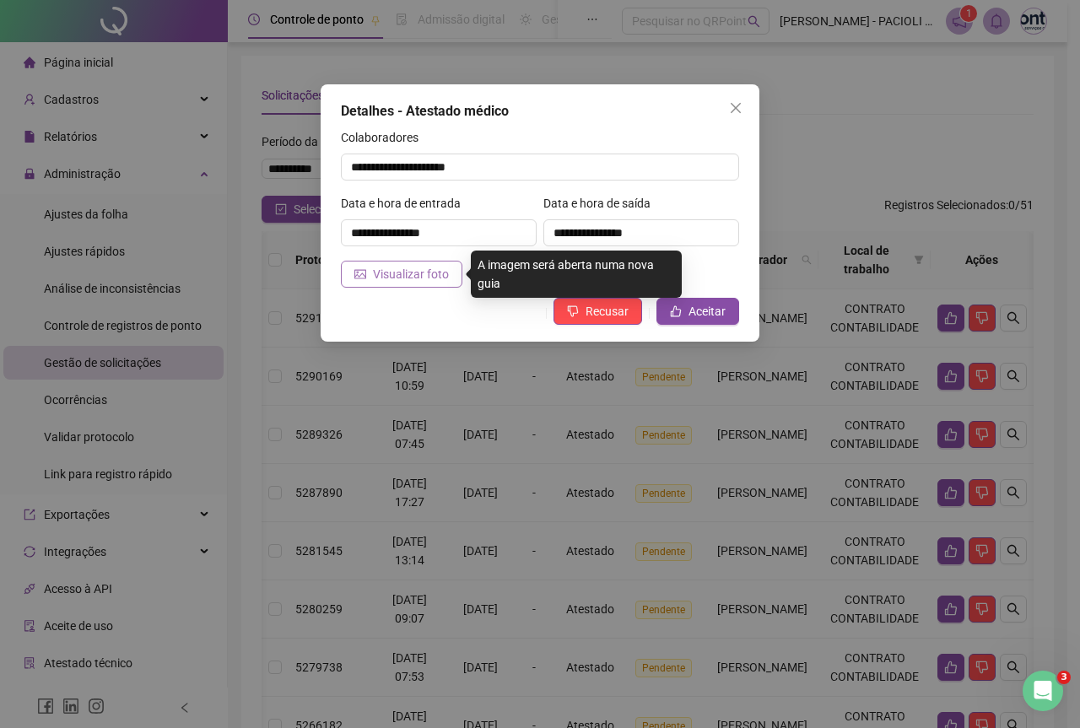
click at [438, 271] on span "Visualizar foto" at bounding box center [411, 274] width 76 height 19
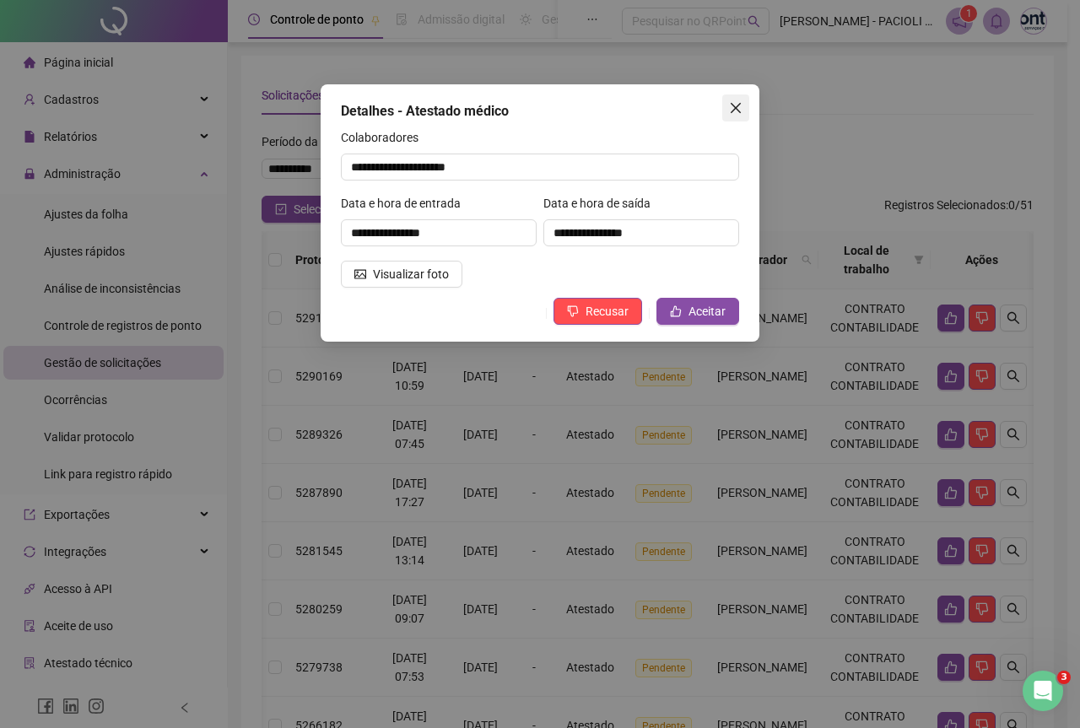
click at [734, 114] on icon "close" at bounding box center [735, 107] width 13 height 13
